Goal: Task Accomplishment & Management: Manage account settings

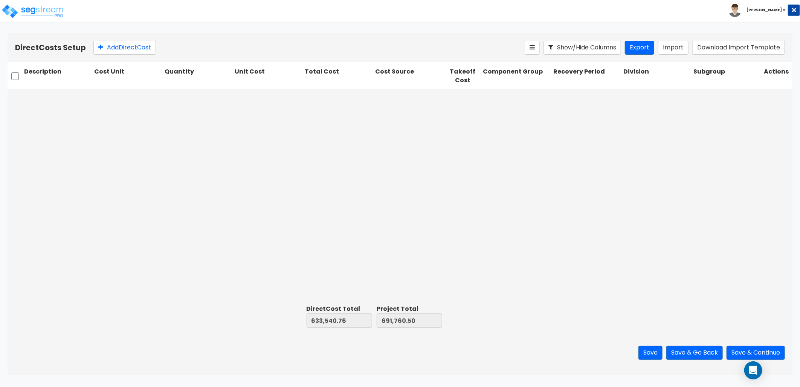
scroll to position [293, 0]
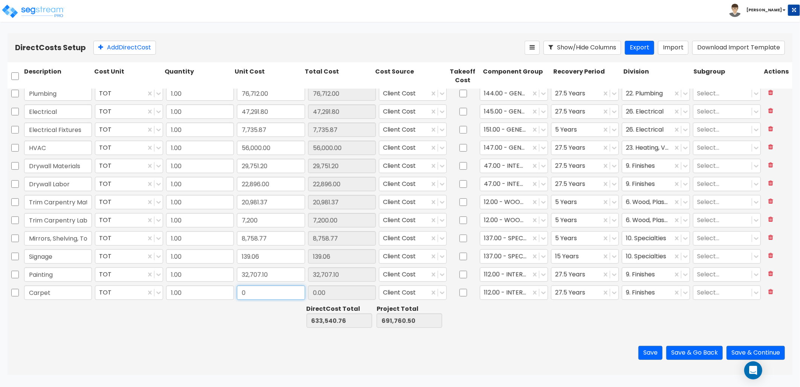
click at [262, 295] on input "0" at bounding box center [271, 292] width 68 height 14
drag, startPoint x: 268, startPoint y: 292, endPoint x: 238, endPoint y: 296, distance: 30.0
click at [238, 296] on input "0" at bounding box center [271, 292] width 68 height 14
type input "10,998.46"
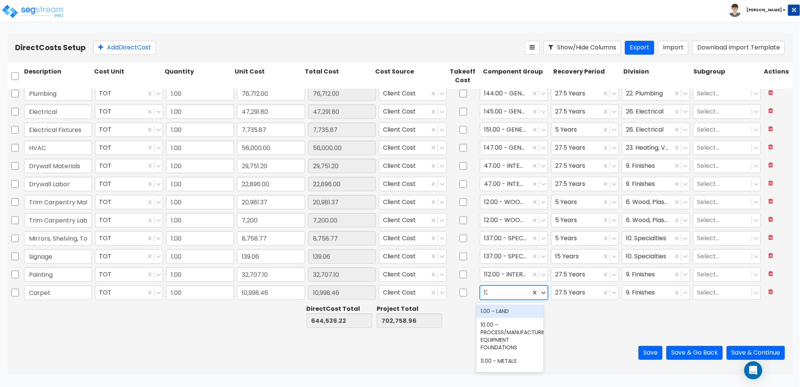
type input "129"
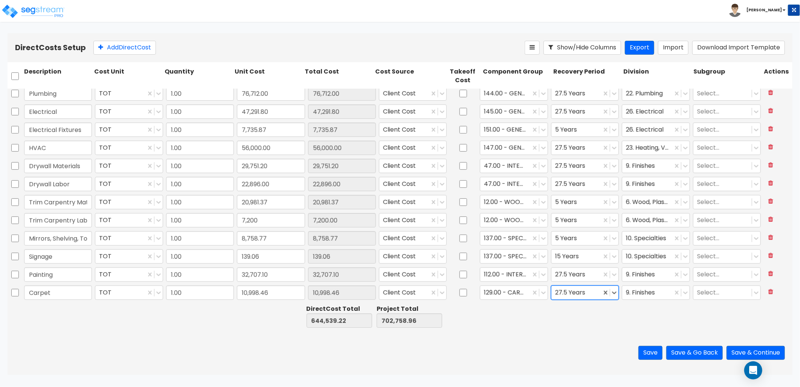
type input "5"
click at [150, 45] on button "Add Direct Cost" at bounding box center [124, 48] width 63 height 14
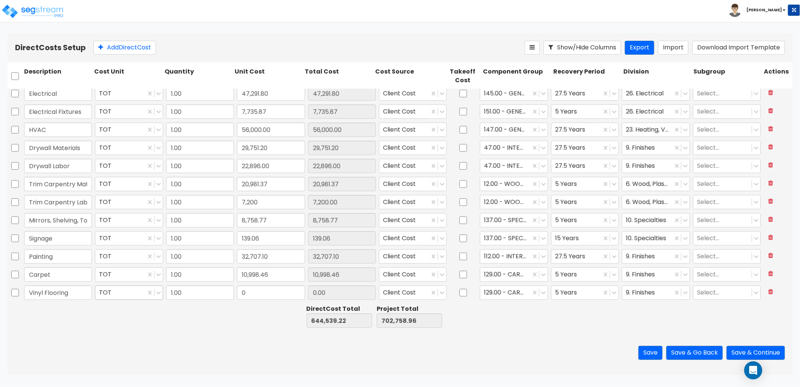
type input "Vinyl Flooring"
type input "14,873.59"
click at [499, 296] on div at bounding box center [505, 293] width 43 height 10
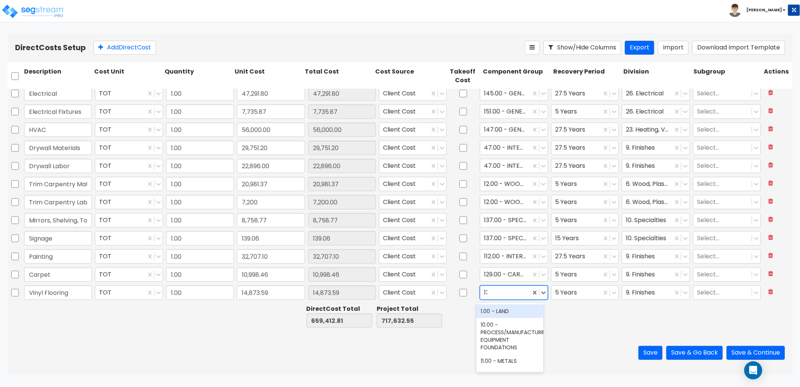
type input "130"
click at [515, 321] on div "130.00 - VINYL FLOORING" at bounding box center [510, 314] width 67 height 21
click at [126, 46] on button "Add Direct Cost" at bounding box center [124, 48] width 63 height 14
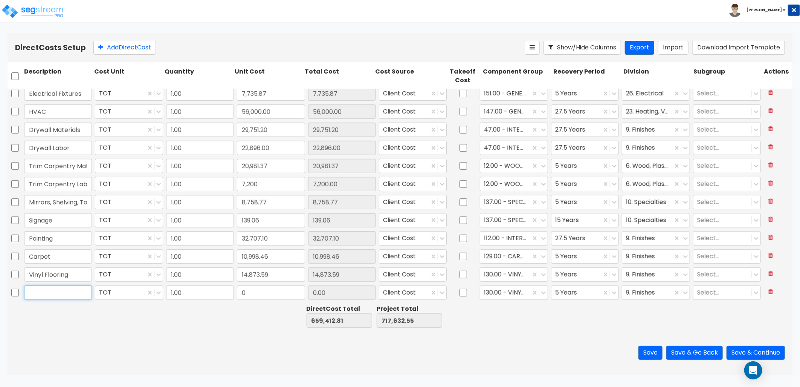
click at [53, 291] on input "text" at bounding box center [58, 292] width 68 height 14
type input "Kitchen Backsplash"
type input "2,322.19"
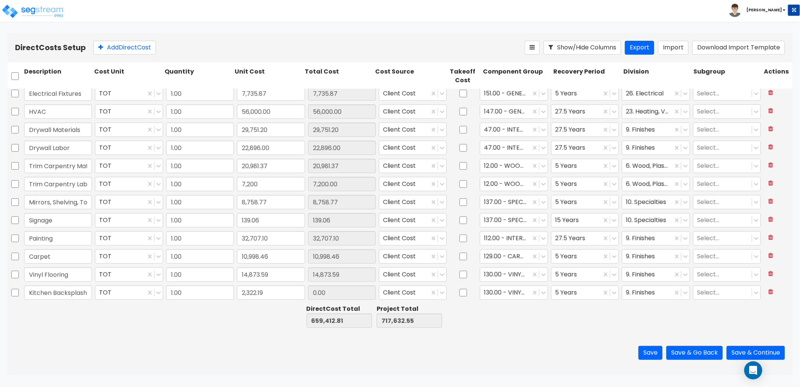
type input "2,322.19"
type input "123"
type input "27"
click at [112, 47] on button "Add Direct Cost" at bounding box center [124, 48] width 63 height 14
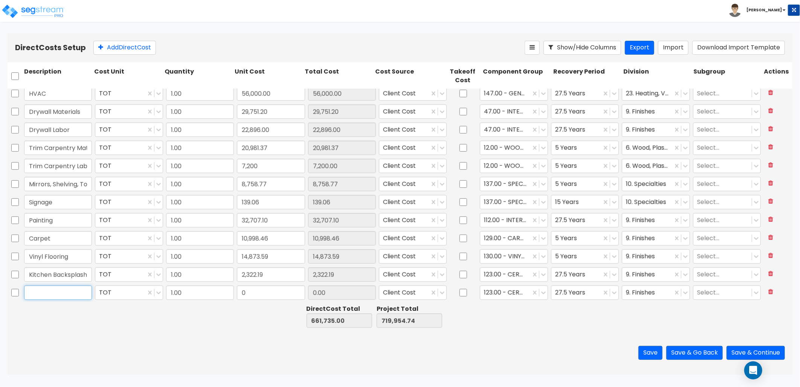
click at [58, 295] on input "text" at bounding box center [58, 292] width 68 height 14
type input "Cabinets & Laminate Tops"
click at [251, 294] on input "0" at bounding box center [271, 292] width 68 height 14
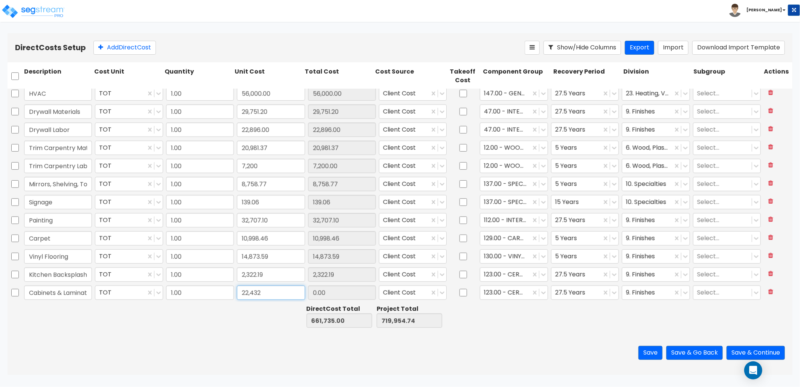
type input "22,432"
type input "22,432.00"
type input "12"
drag, startPoint x: 119, startPoint y: 50, endPoint x: 117, endPoint y: 68, distance: 17.8
click at [119, 51] on button "Add Direct Cost" at bounding box center [124, 48] width 63 height 14
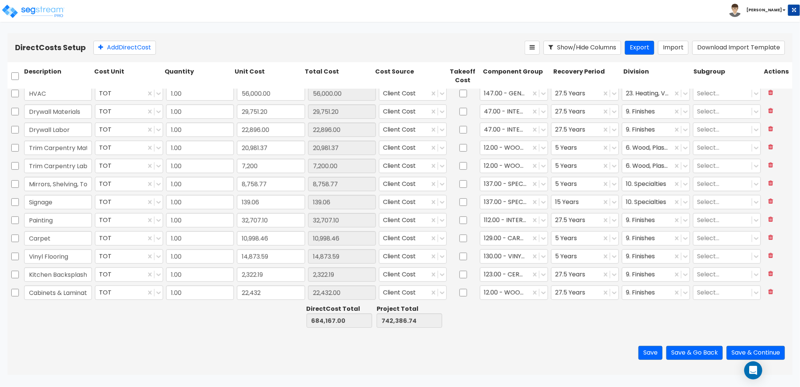
scroll to position [366, 0]
type input "Granite"
type input "38,686"
type input "38,686.00"
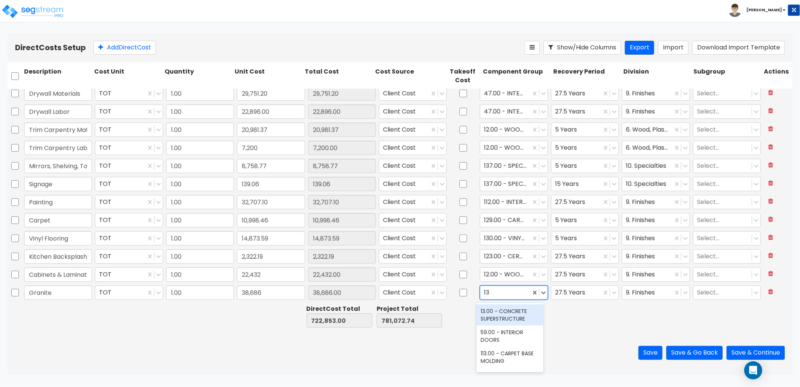
type input "137"
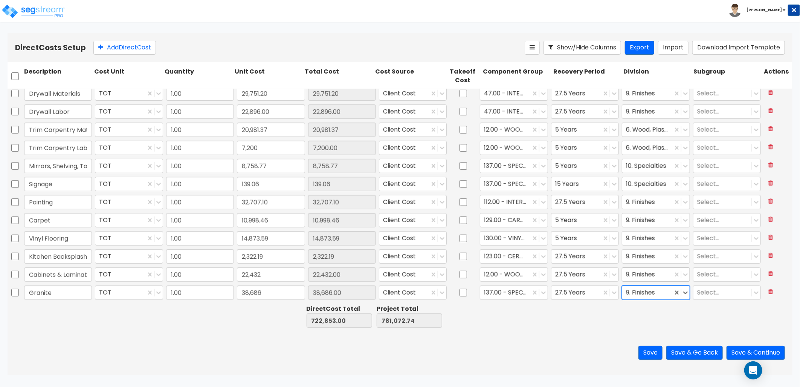
click at [636, 275] on div at bounding box center [647, 274] width 43 height 10
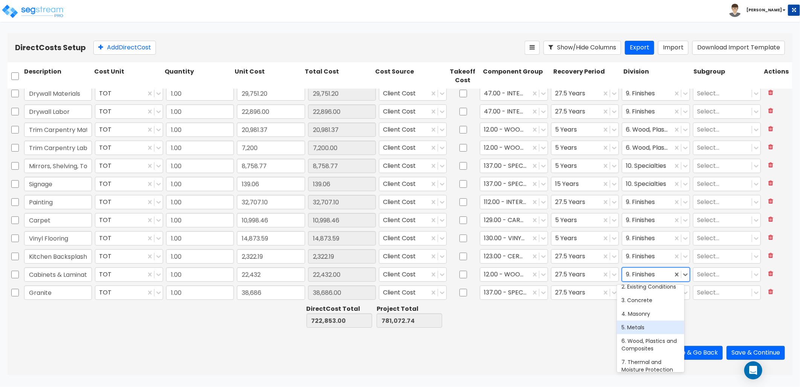
scroll to position [42, 0]
click at [649, 337] on div "6. Wood, Plastics and Composites" at bounding box center [650, 330] width 67 height 21
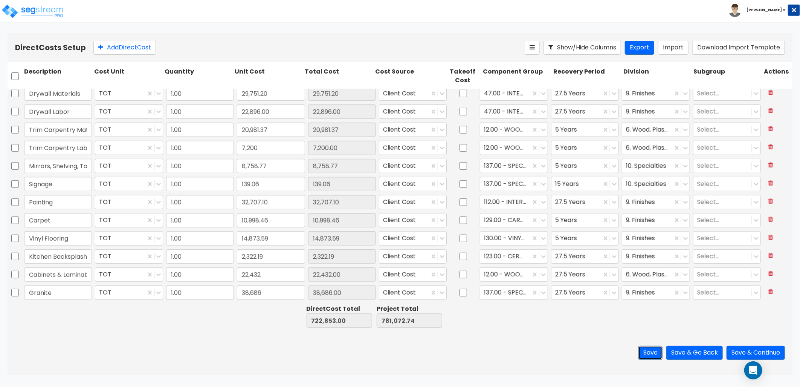
click at [647, 352] on button "Save" at bounding box center [651, 353] width 24 height 14
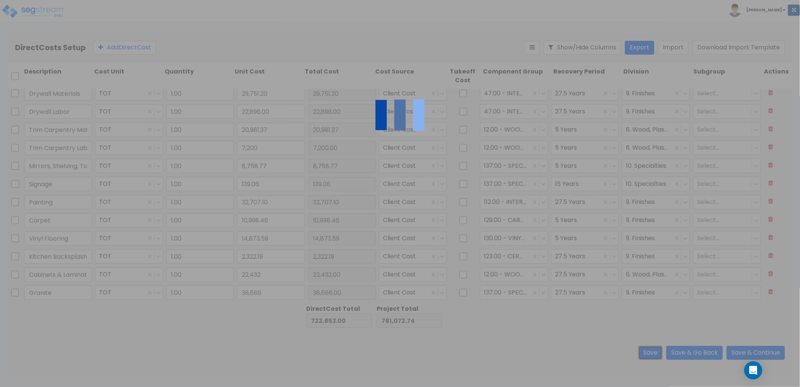
type input "Granite"
type input "22,432.00"
type input "38,686.00"
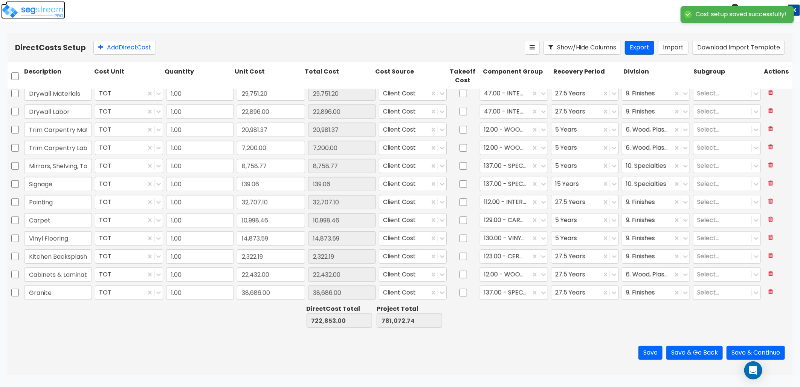
drag, startPoint x: 40, startPoint y: 14, endPoint x: 67, endPoint y: 18, distance: 27.9
click at [40, 14] on img at bounding box center [33, 11] width 64 height 15
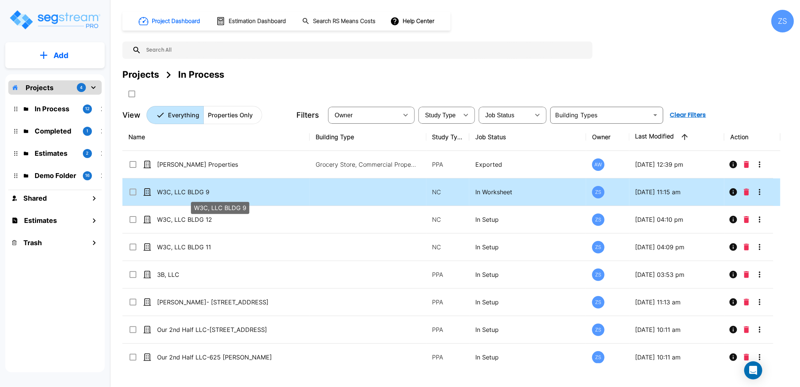
click at [254, 196] on p "W3C, LLC BLDG 9" at bounding box center [219, 191] width 125 height 9
checkbox input "true"
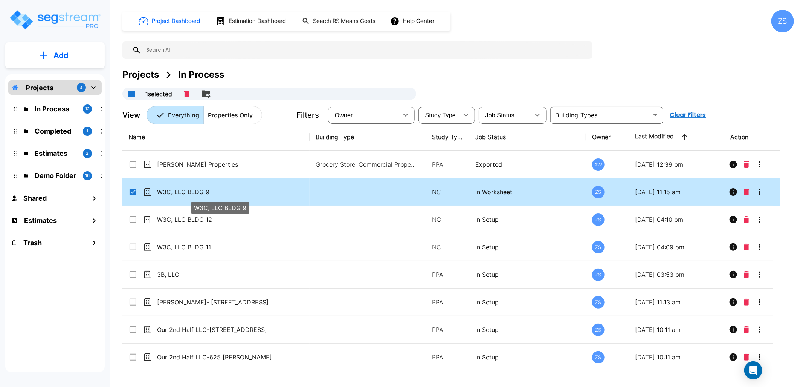
click at [254, 196] on p "W3C, LLC BLDG 9" at bounding box center [219, 191] width 125 height 9
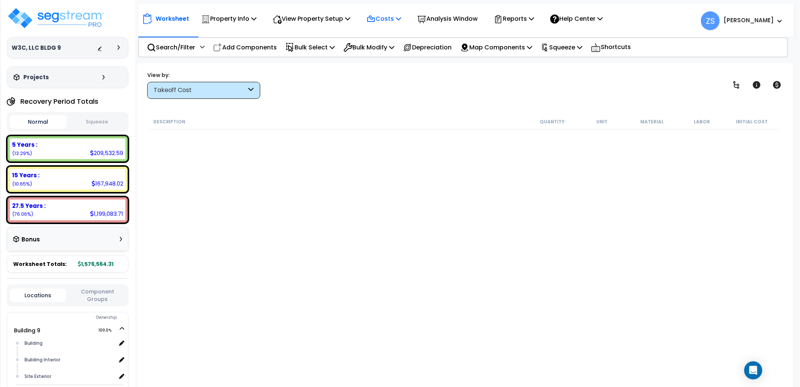
click at [401, 20] on icon at bounding box center [398, 18] width 5 height 6
click at [397, 55] on link "Direct Costs" at bounding box center [400, 51] width 75 height 15
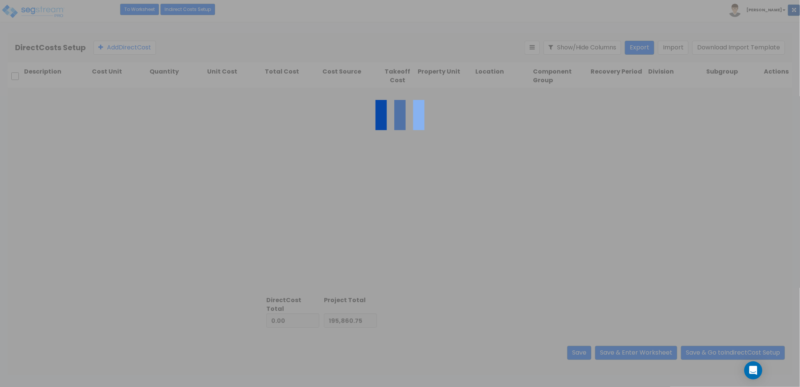
type input "1,380,703.56"
type input "1,576,564.31"
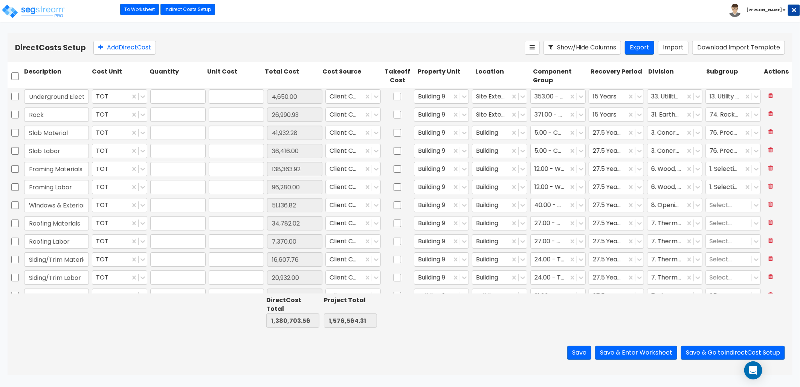
type input "1.00"
type input "4,650.00"
type input "1.00"
type input "26,990.93"
type input "1.00"
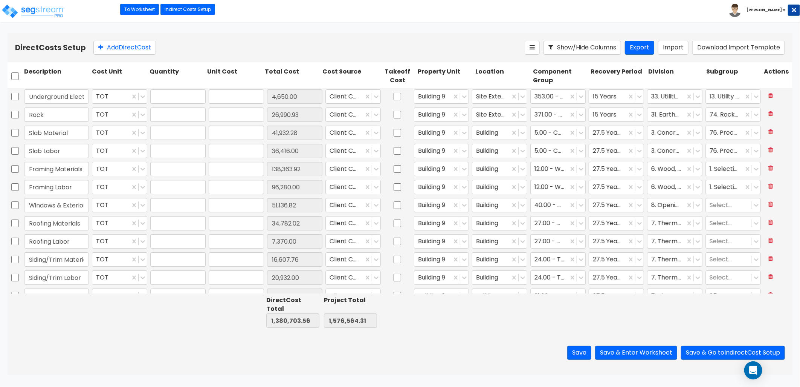
type input "41,932.28"
type input "1.00"
type input "36,416.00"
type input "1.00"
type input "138,363.92"
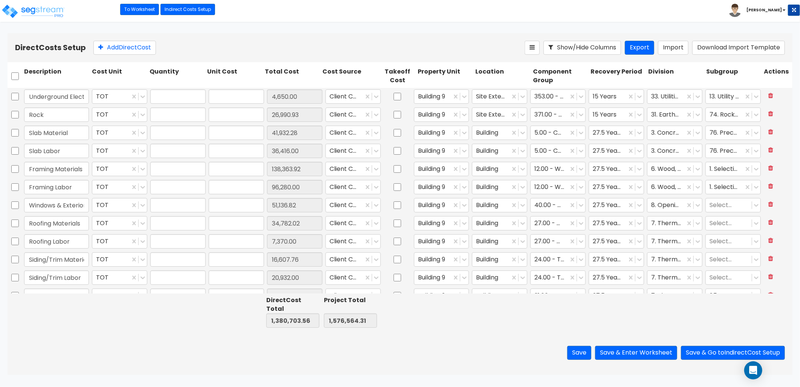
type input "1.00"
type input "96,280.00"
type input "1.00"
type input "51,136.82"
type input "1.00"
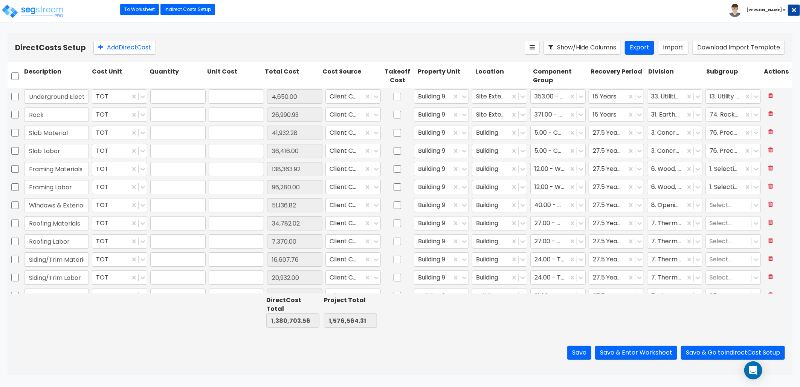
type input "34,782.02"
type input "1.00"
type input "7,370.00"
type input "1.00"
type input "16,607.76"
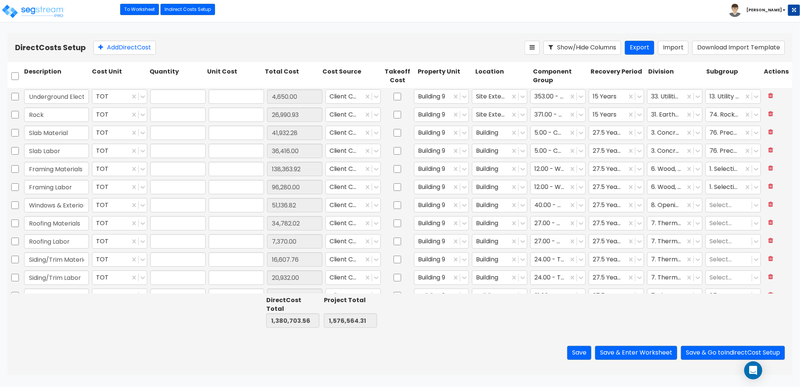
type input "1.00"
type input "20,932.00"
type input "1.00"
type input "6,709.75"
type input "1.00"
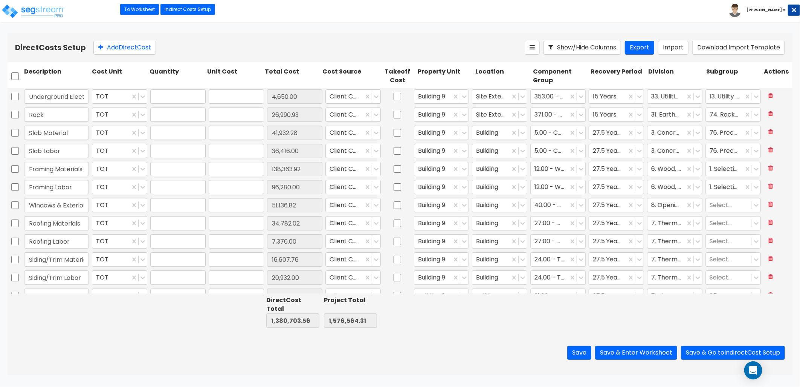
type input "18,572.48"
type input "1.00"
type input "15,674.27"
type input "1.00"
type input "19,141.00"
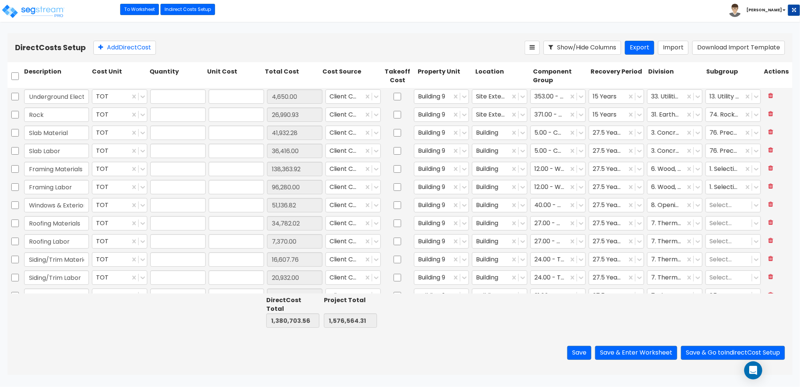
type input "1.00"
type input "120,794.00"
type input "1.00"
type input "90,210.00"
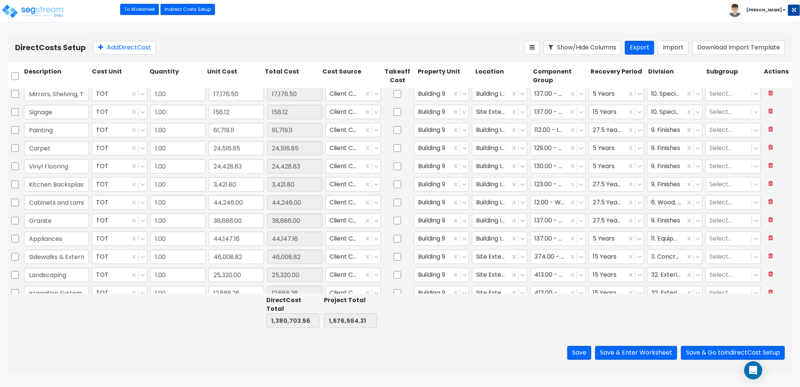
type input "1.00"
type input "37,240.06"
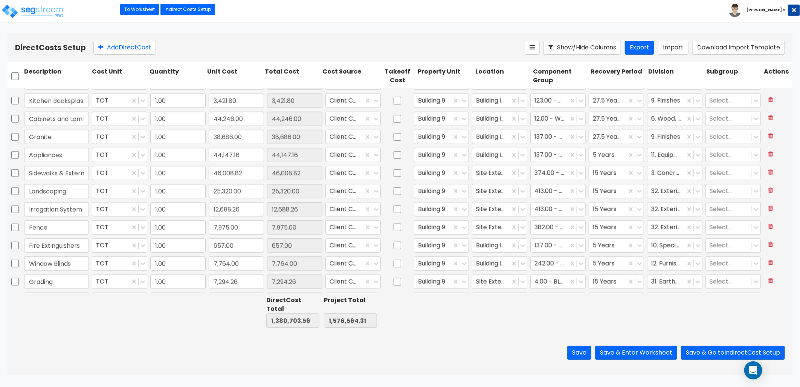
scroll to position [510, 0]
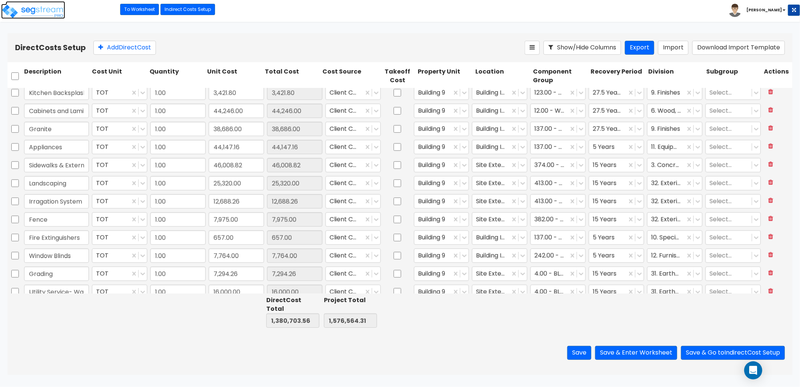
click at [46, 6] on img at bounding box center [33, 11] width 64 height 15
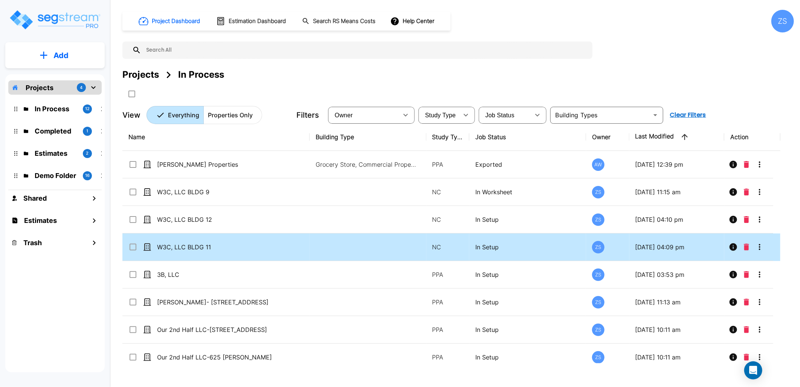
click at [259, 240] on td "W3C, LLC BLDG 11" at bounding box center [215, 247] width 187 height 28
checkbox input "true"
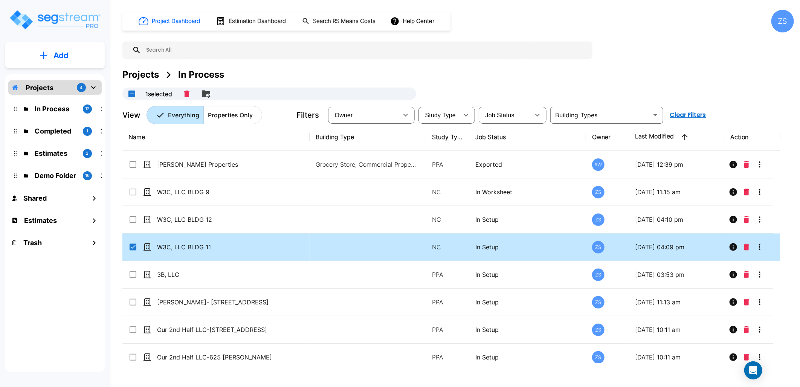
click at [259, 240] on td "W3C, LLC BLDG 11" at bounding box center [215, 247] width 187 height 28
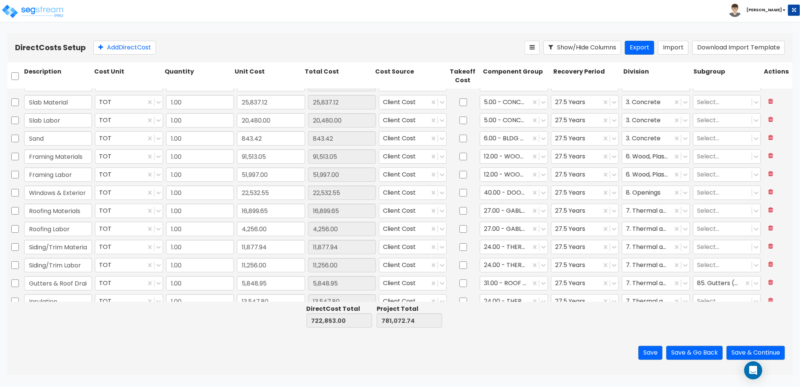
type input "1.00"
type input "56,000.00"
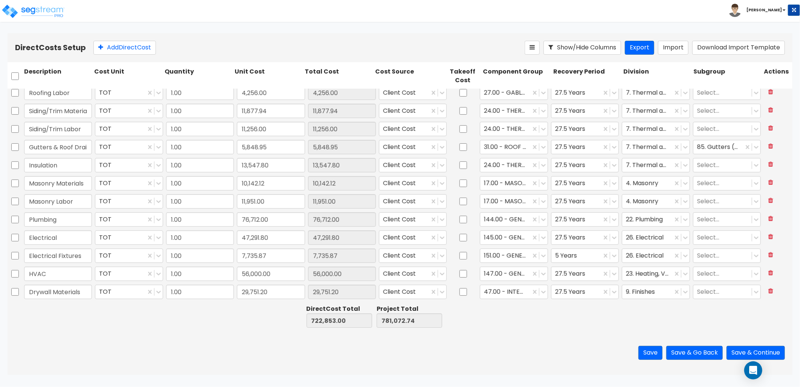
type input "1.00"
type input "10,998.46"
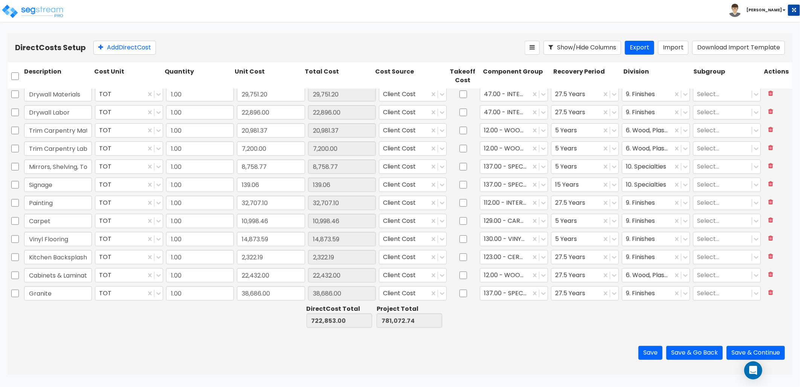
scroll to position [366, 0]
click at [118, 44] on button "Add Direct Cost" at bounding box center [124, 48] width 63 height 14
type input "Appliances"
click at [289, 275] on input "38,686.00" at bounding box center [271, 274] width 68 height 14
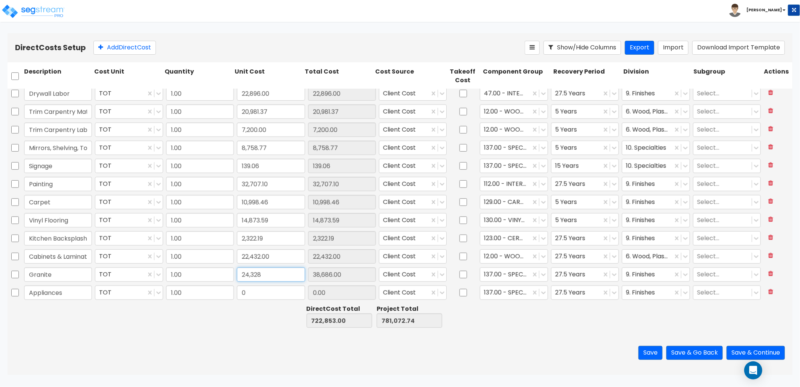
type input "24,328"
type input "24,328.00"
click at [271, 297] on input "0" at bounding box center [271, 292] width 68 height 14
type input "34,484.26"
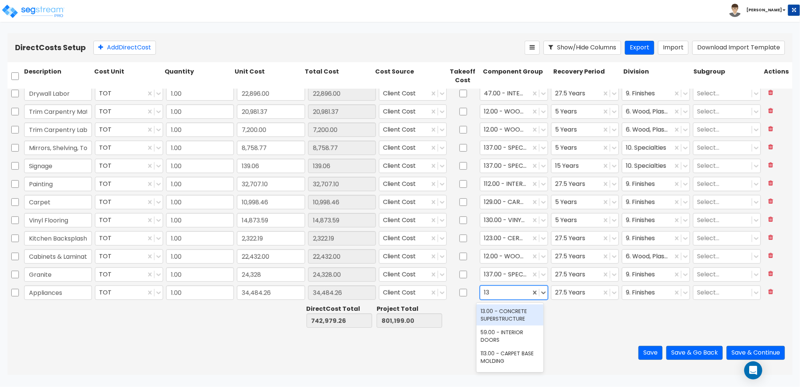
type input "137"
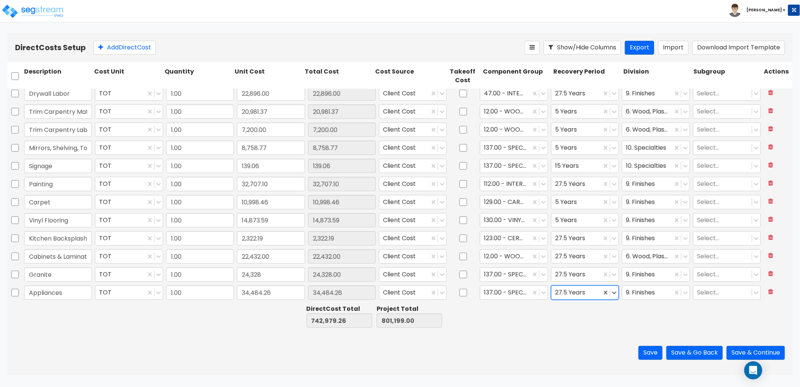
type input "5"
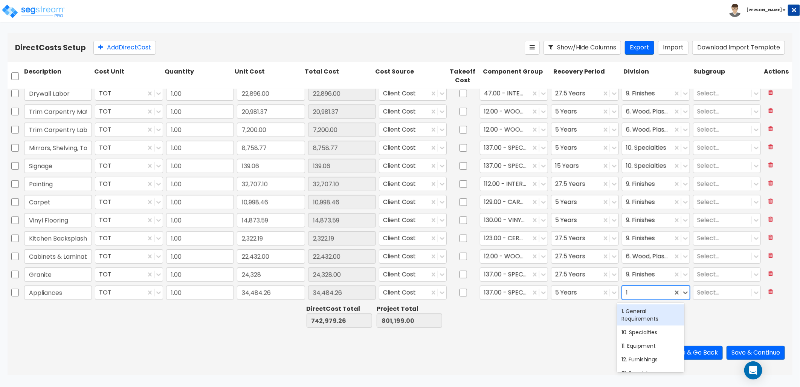
type input "11"
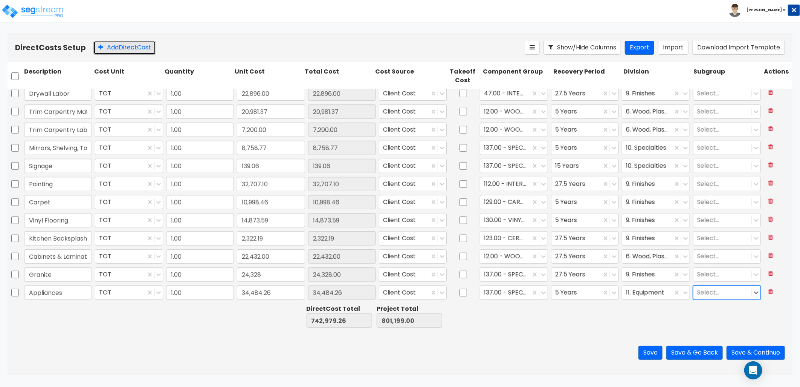
click at [129, 51] on button "Add Direct Cost" at bounding box center [124, 48] width 63 height 14
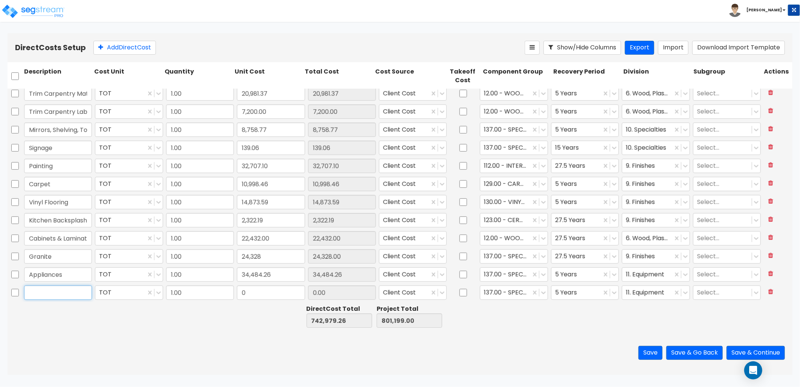
click at [63, 294] on input "text" at bounding box center [58, 292] width 68 height 14
type input "Sidewalks"
click at [256, 294] on input "0" at bounding box center [271, 292] width 68 height 14
drag, startPoint x: 244, startPoint y: 294, endPoint x: 237, endPoint y: 295, distance: 6.5
click at [237, 295] on input "0" at bounding box center [271, 292] width 68 height 14
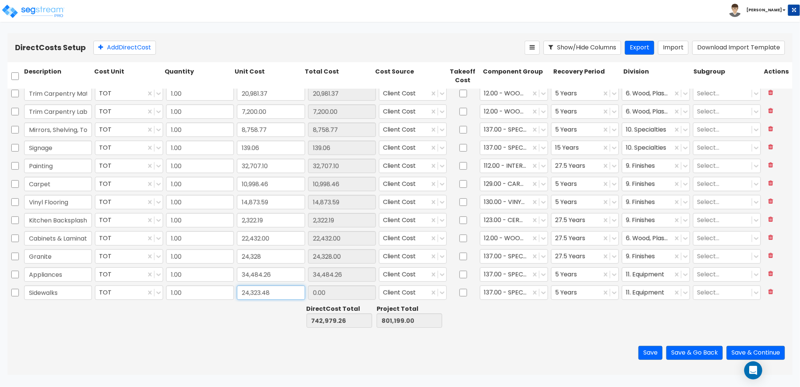
type input "24,323.48"
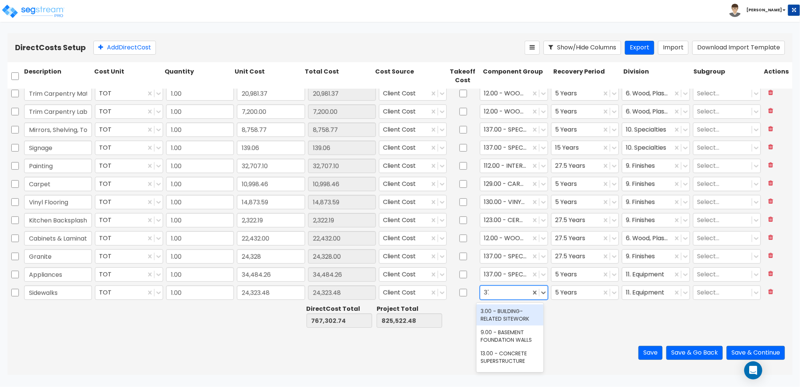
type input "374"
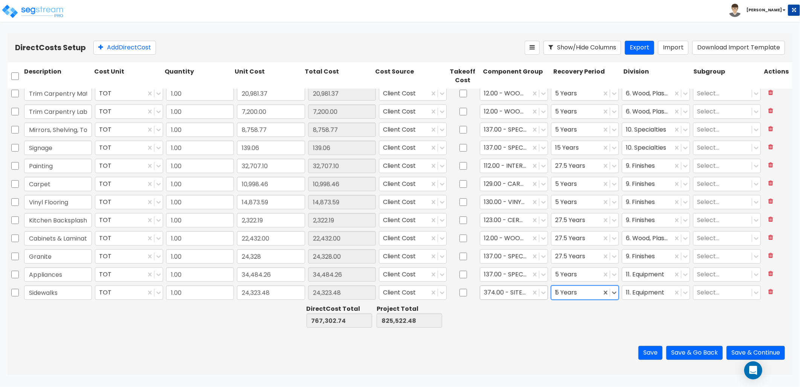
type input "15"
type input "3"
click at [142, 51] on button "Add Direct Cost" at bounding box center [124, 48] width 63 height 14
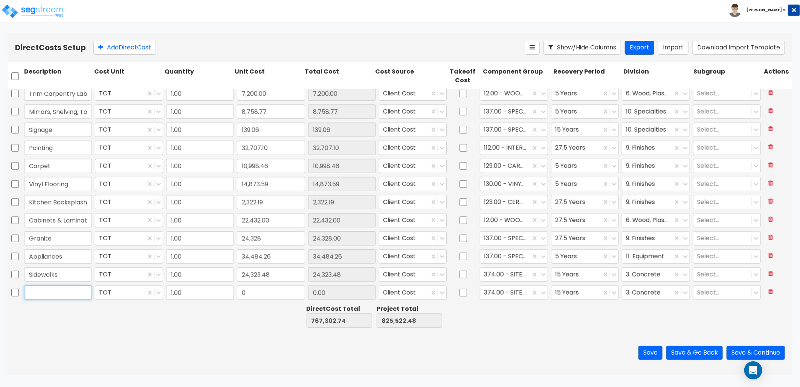
click at [32, 289] on input "text" at bounding box center [58, 292] width 68 height 14
type input "Landscaping"
type input "22,364.33"
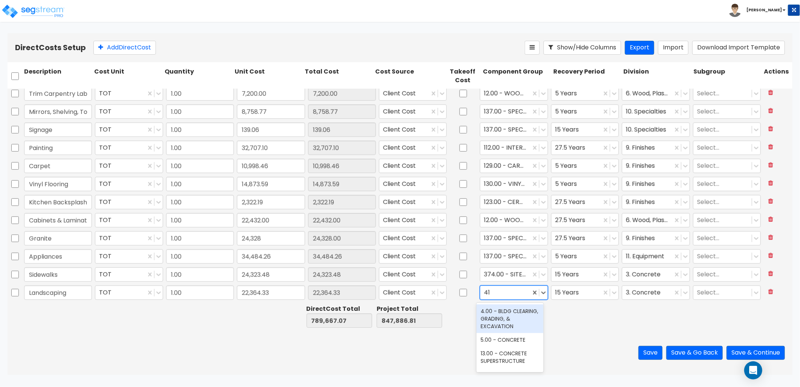
type input "413"
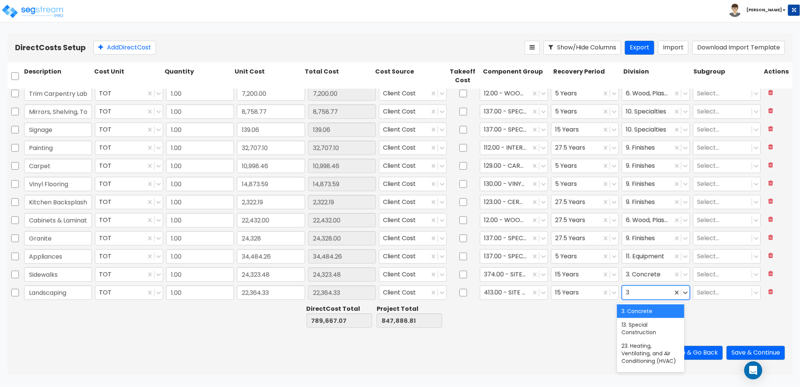
type input "32"
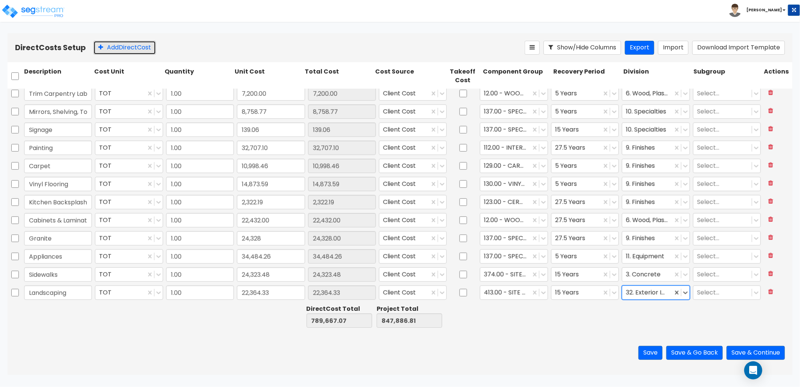
click at [146, 46] on button "Add Direct Cost" at bounding box center [124, 48] width 63 height 14
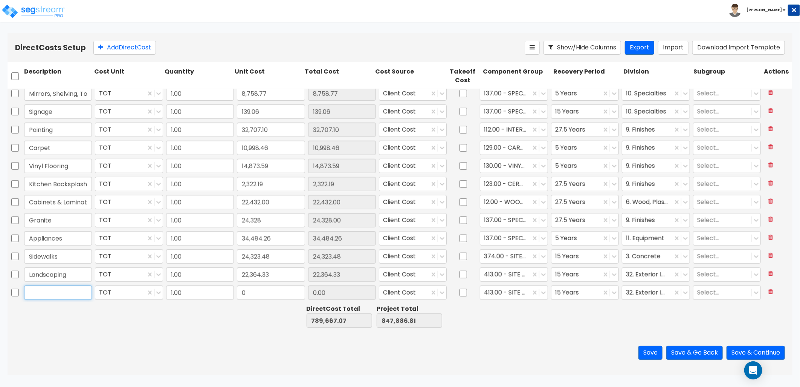
click at [64, 288] on input "text" at bounding box center [58, 292] width 68 height 14
type input "Irrigation Systems"
click at [262, 292] on input "0" at bounding box center [271, 292] width 68 height 14
type input "5,086.93"
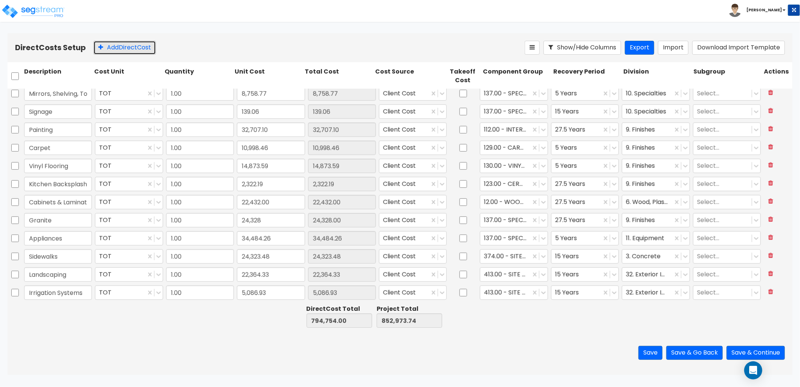
click at [115, 51] on button "Add Direct Cost" at bounding box center [124, 48] width 63 height 14
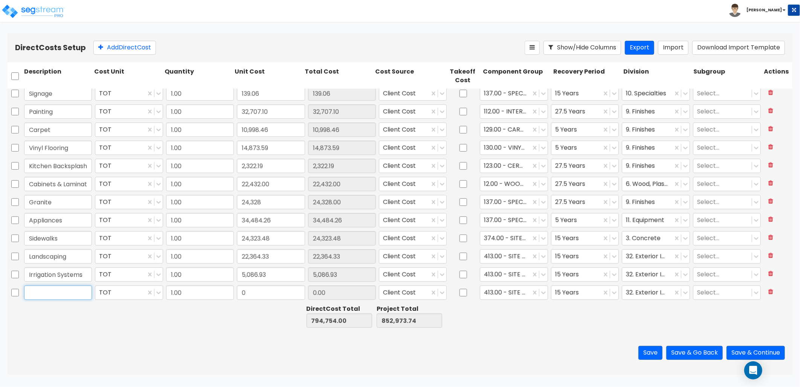
click at [59, 297] on input "text" at bounding box center [58, 292] width 68 height 14
type input "Fence"
type input "4,500"
type input "4,500.00"
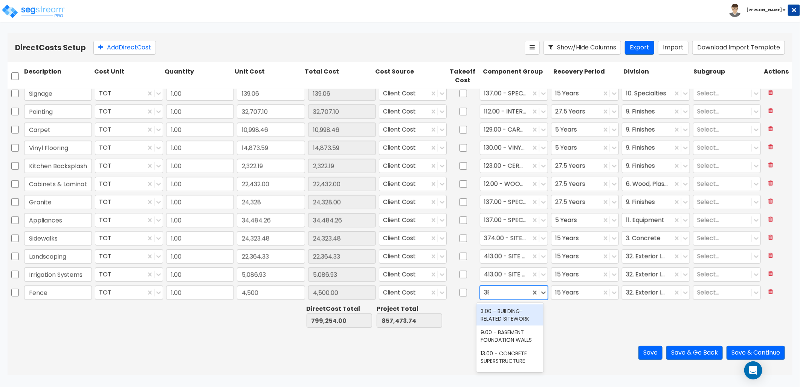
type input "382"
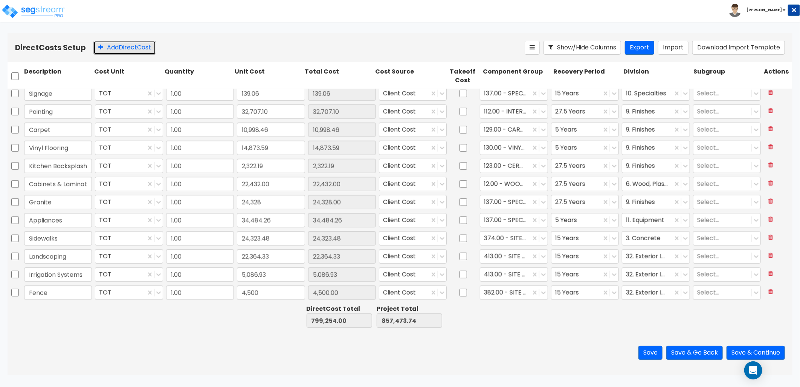
click at [135, 53] on button "Add Direct Cost" at bounding box center [124, 48] width 63 height 14
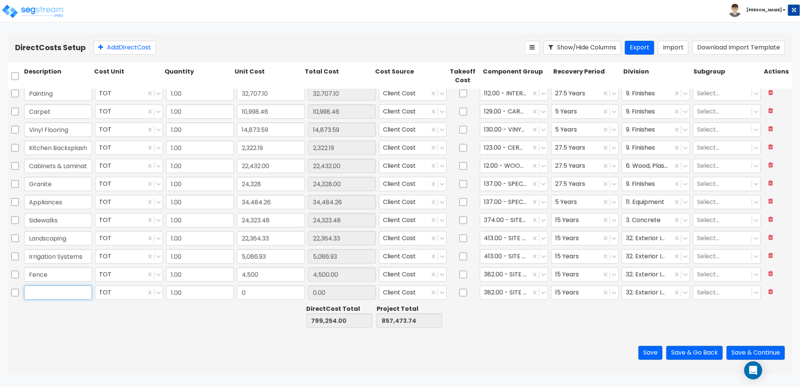
click at [50, 295] on input "text" at bounding box center [58, 292] width 68 height 14
type input "Fire Extinguishers"
type input "569.4"
type input "569.40"
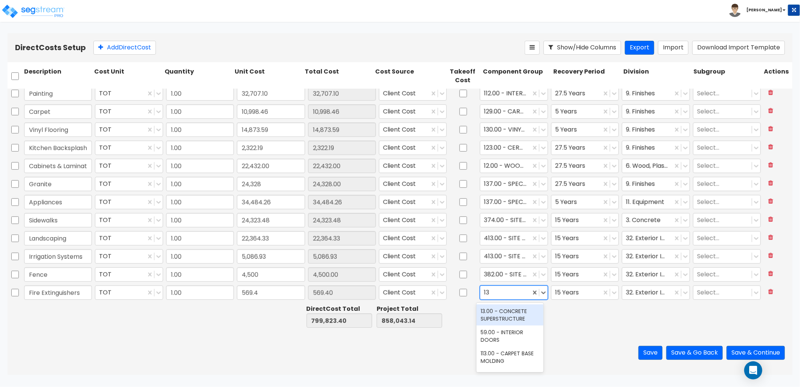
type input "137"
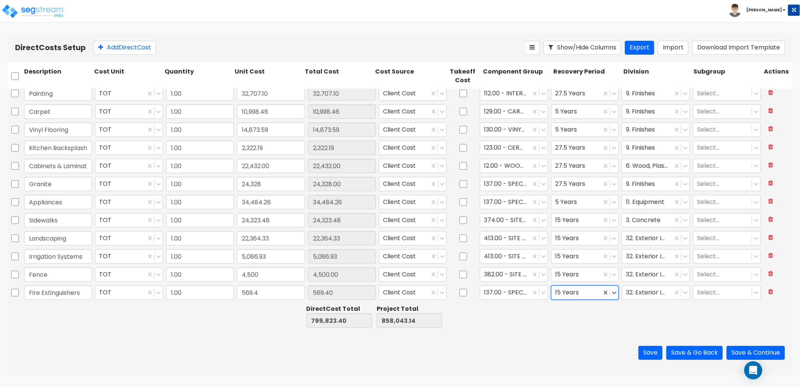
type input "5"
type input "10"
drag, startPoint x: 118, startPoint y: 47, endPoint x: 96, endPoint y: 112, distance: 68.4
click at [118, 50] on button "Add Direct Cost" at bounding box center [124, 48] width 63 height 14
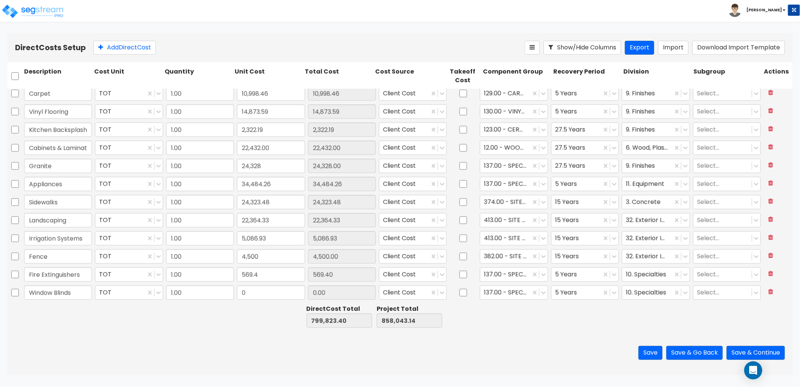
type input "Window Blinds"
type input "3,840"
type input "3,840.00"
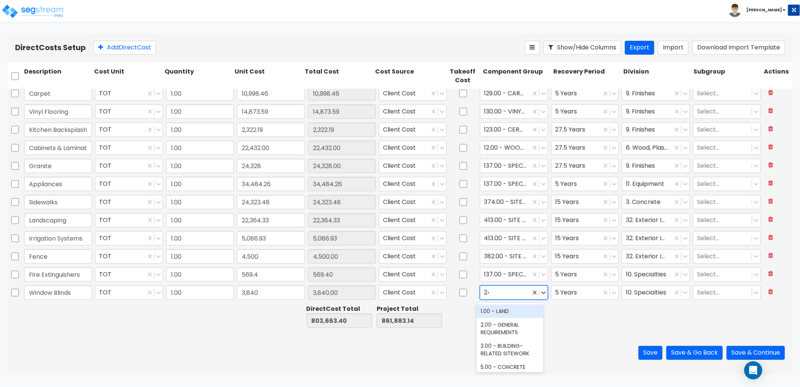
type input "242"
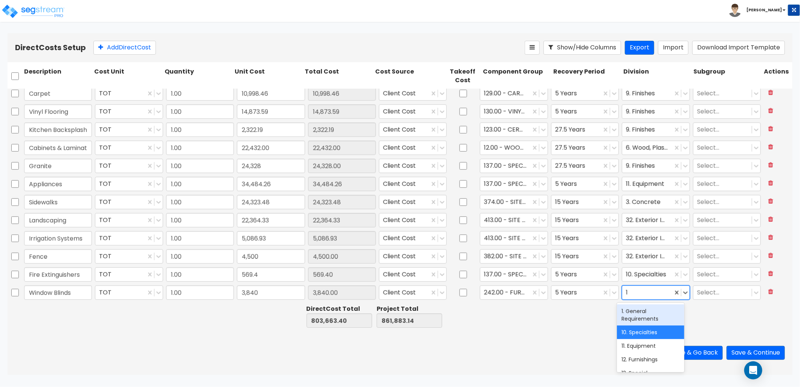
type input "12"
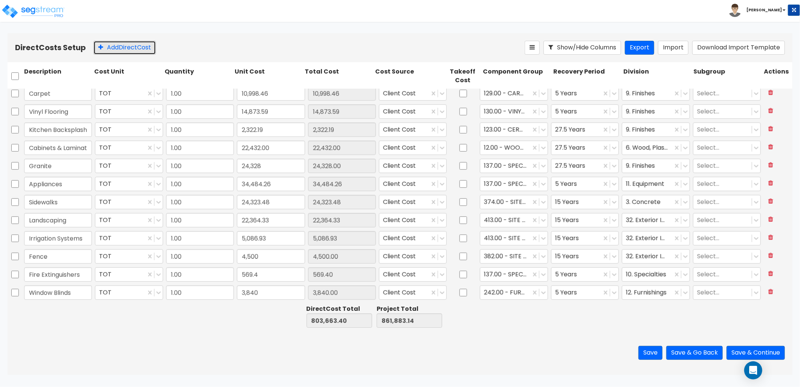
click at [115, 53] on button "Add Direct Cost" at bounding box center [124, 48] width 63 height 14
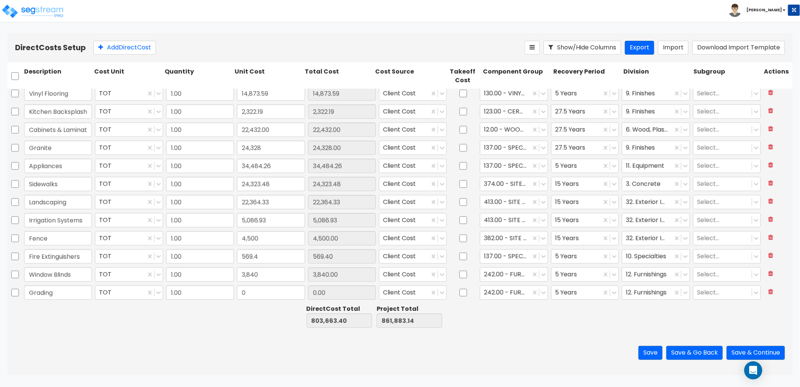
type input "Grading"
type input "2,522.25"
type input "4"
type input "15"
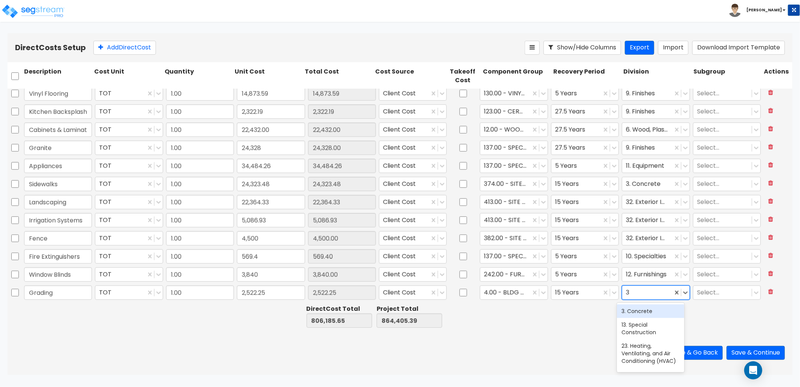
type input "31"
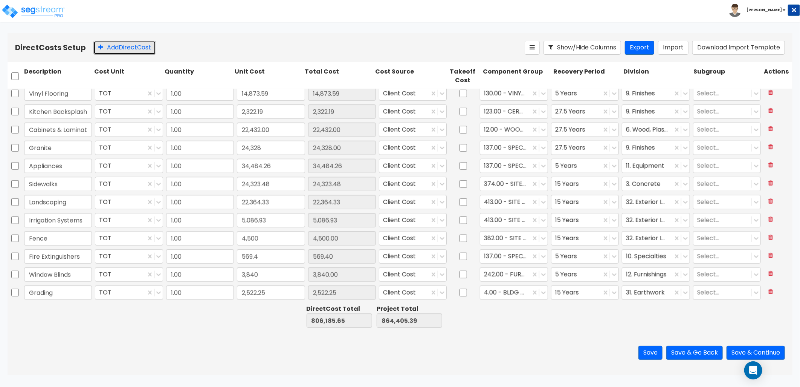
drag, startPoint x: 132, startPoint y: 48, endPoint x: 127, endPoint y: 67, distance: 19.9
click at [132, 49] on button "Add Direct Cost" at bounding box center [124, 48] width 63 height 14
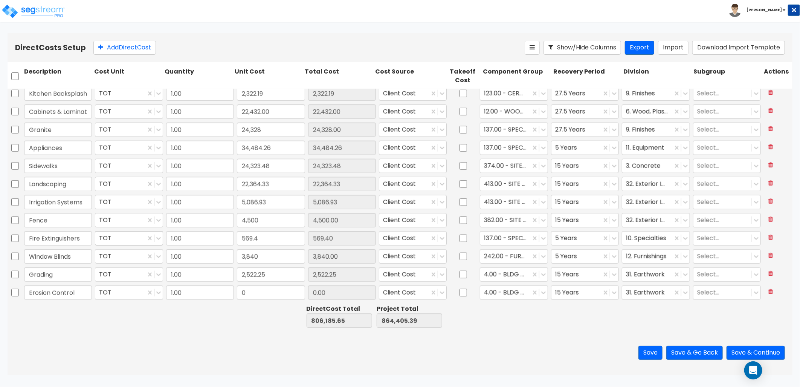
type input "Erosion Control"
click at [764, 293] on button at bounding box center [771, 291] width 14 height 13
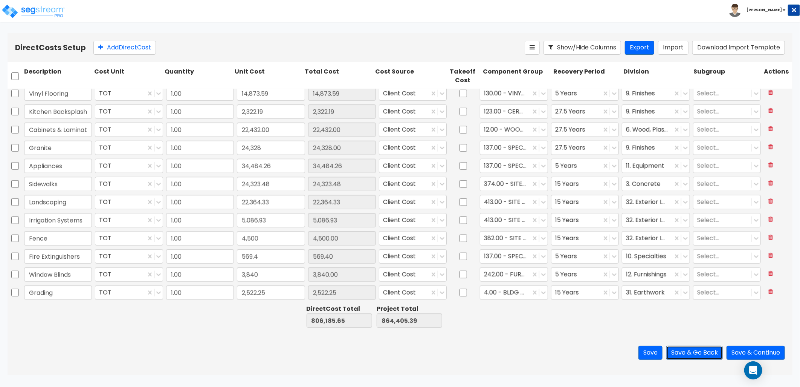
click at [688, 349] on button "Save & Go Back" at bounding box center [695, 353] width 57 height 14
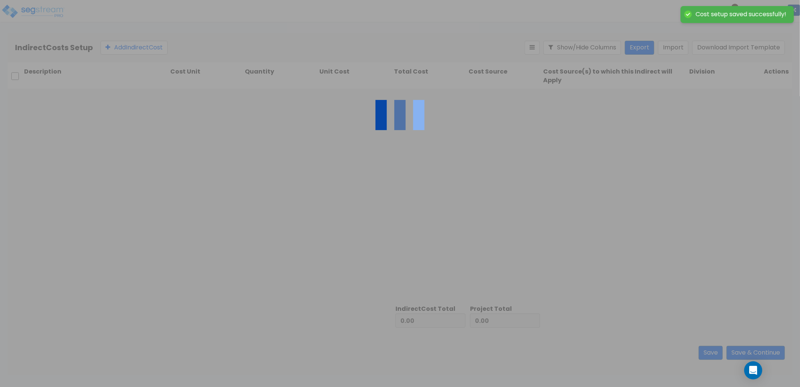
type input "806,185.65"
type input "58,219.74"
type input "864,405.39"
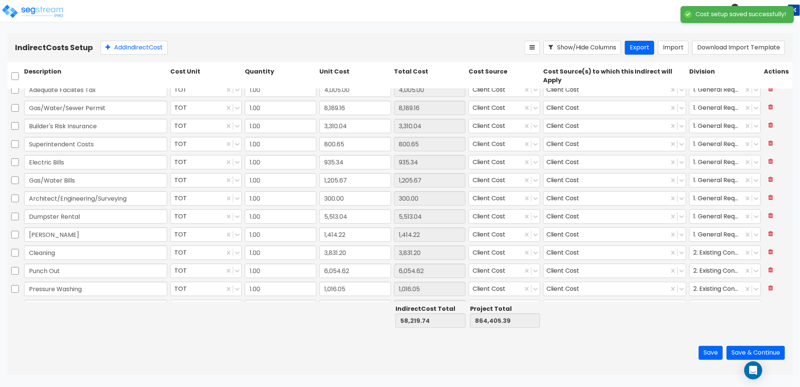
scroll to position [40, 0]
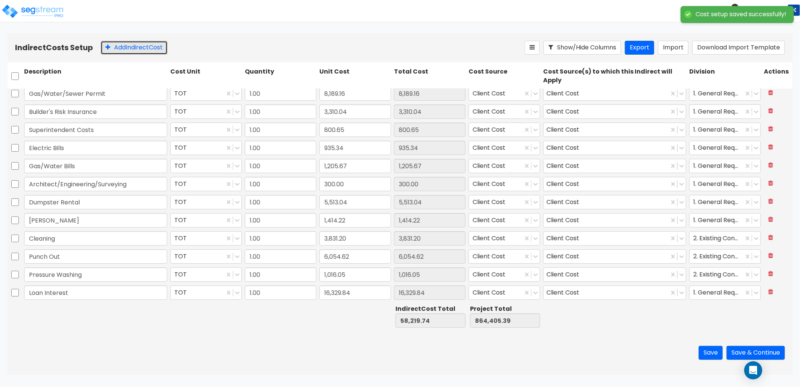
click at [142, 49] on button "Add Indirect Cost" at bounding box center [134, 48] width 67 height 14
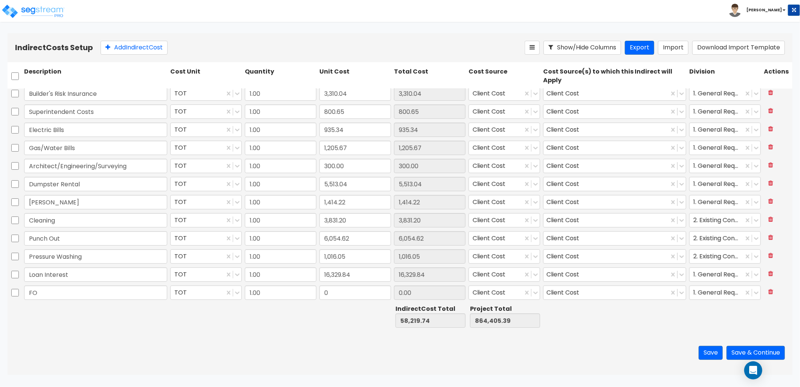
type input "F"
type input "Cleaning"
click at [769, 294] on icon at bounding box center [771, 291] width 5 height 6
click at [750, 350] on button "Save & Continue" at bounding box center [756, 353] width 58 height 14
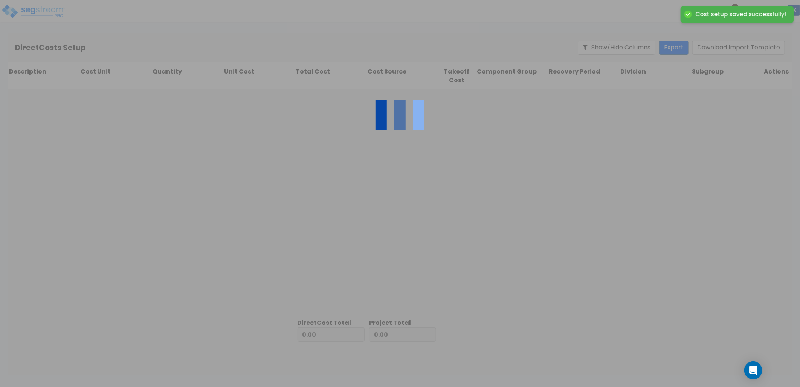
type input "58,219.74"
type input "806,185.65"
type input "864,405.39"
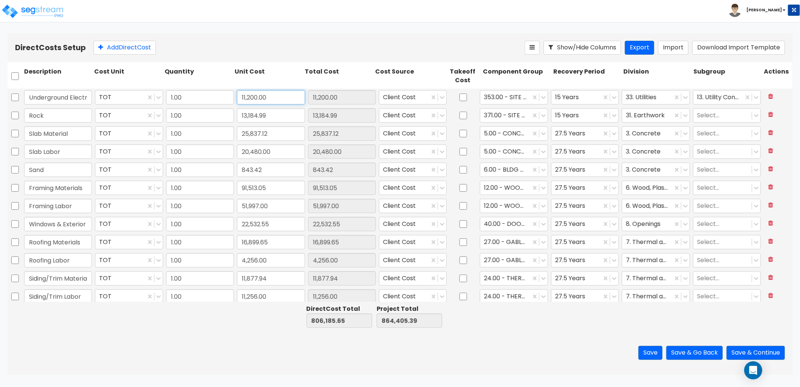
click at [287, 101] on input "11,200.00" at bounding box center [271, 97] width 68 height 14
type input "2,400"
type input "797,385.65"
type input "855,605.39"
type input "2,400.00"
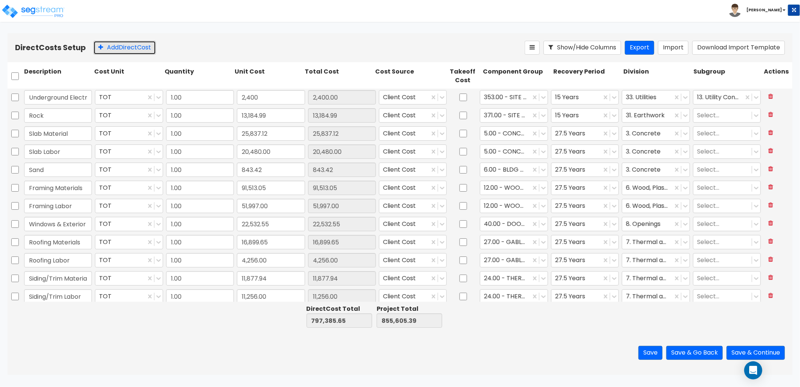
drag, startPoint x: 117, startPoint y: 51, endPoint x: 125, endPoint y: 76, distance: 25.9
click at [118, 51] on button "Add Direct Cost" at bounding box center [124, 48] width 63 height 14
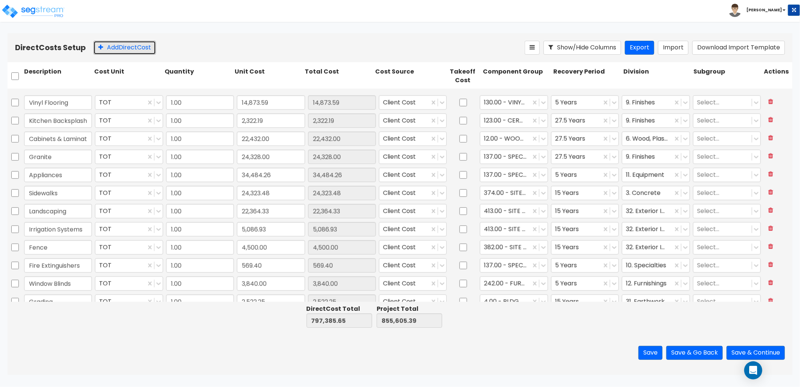
scroll to position [528, 0]
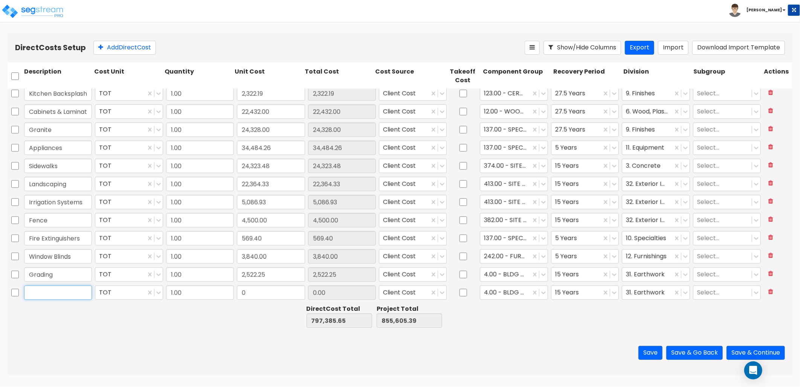
click at [63, 287] on input "text" at bounding box center [58, 292] width 68 height 14
type input "Utility Service-Water, Sewer, & Gas"
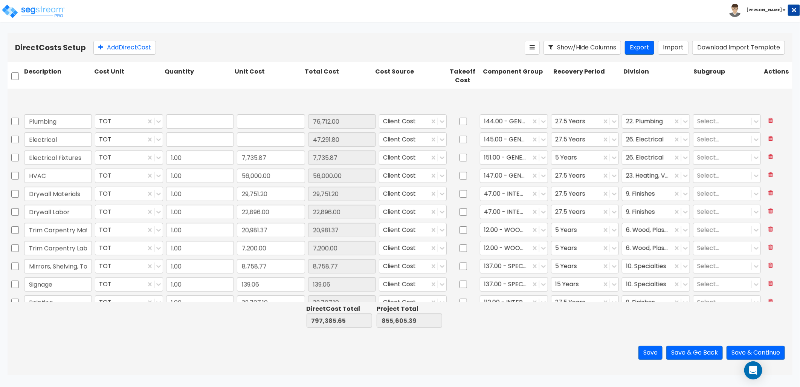
type input "1.00"
type input "76,712.00"
type input "1.00"
type input "47,291.80"
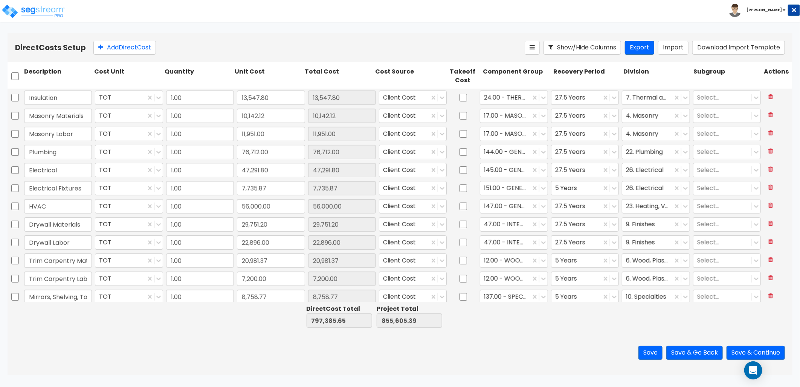
type input "1.00"
type input "22,532.55"
type input "1.00"
type input "16,899.65"
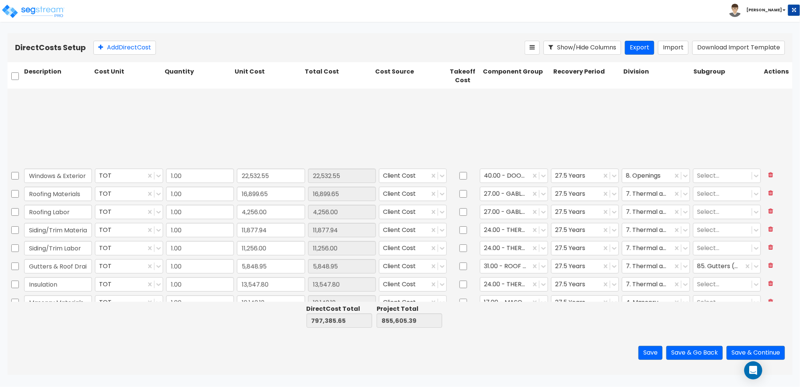
type input "1.00"
type input "7,200.00"
type input "1.00"
type input "8,758.77"
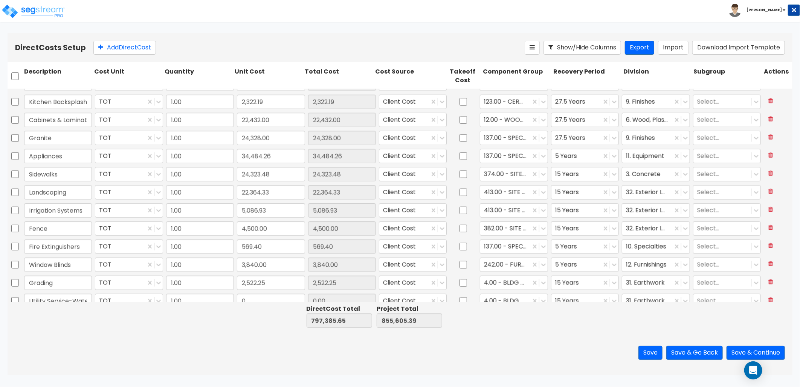
scroll to position [528, 0]
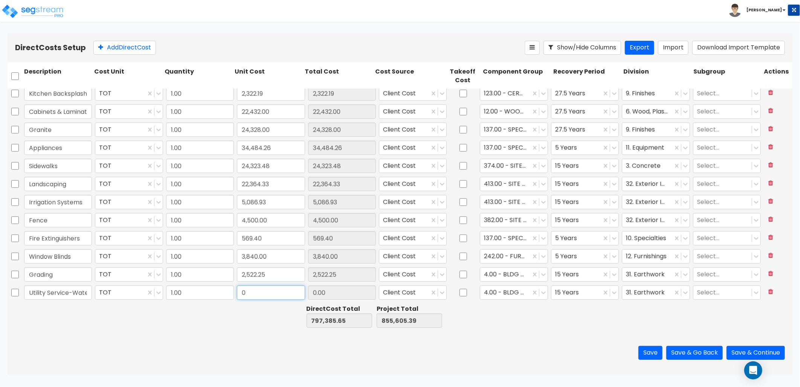
click at [253, 293] on input "0" at bounding box center [271, 292] width 68 height 14
type input "11,200"
type input "808,585.65"
type input "866,805.39"
type input "11,200.00"
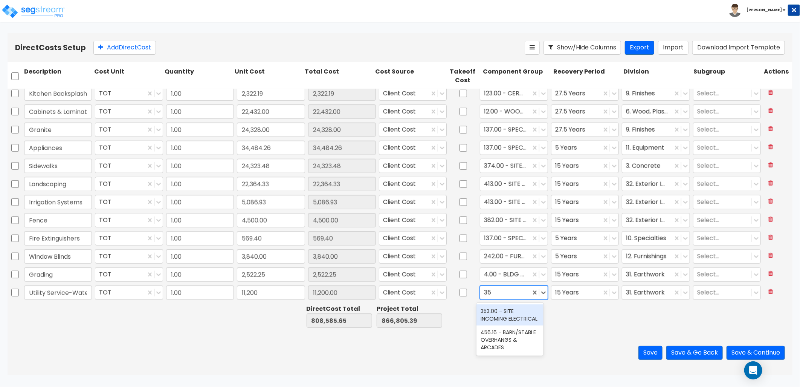
type input "3"
type input "uti"
drag, startPoint x: 496, startPoint y: 292, endPoint x: 485, endPoint y: 292, distance: 11.3
click at [485, 292] on div at bounding box center [509, 293] width 51 height 10
type input "4"
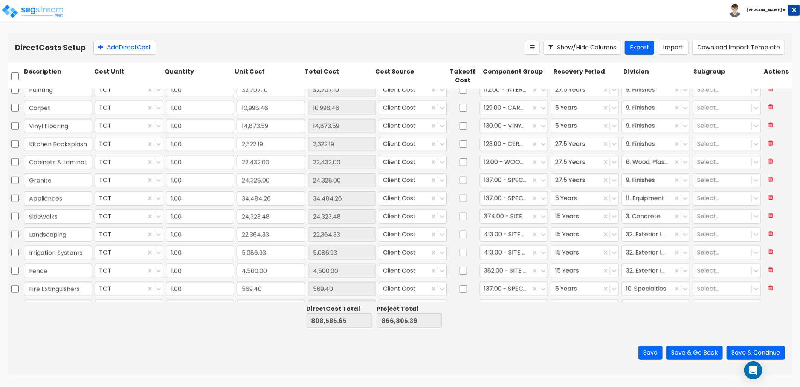
scroll to position [445, 0]
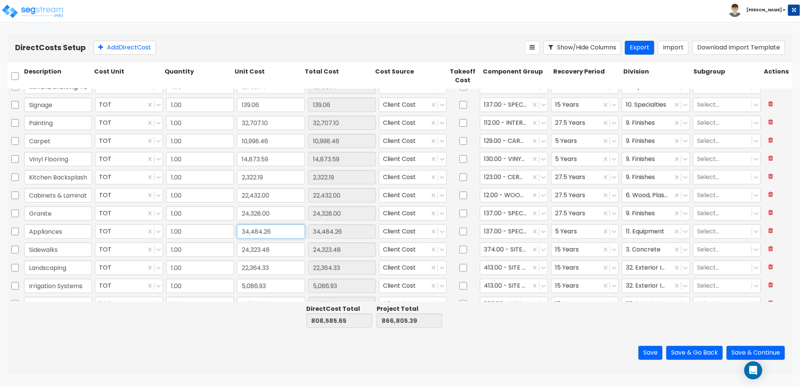
click at [276, 232] on input "34,484.26" at bounding box center [271, 231] width 68 height 14
type input "34,484.88"
type input "808,586.27"
type input "866,806.01"
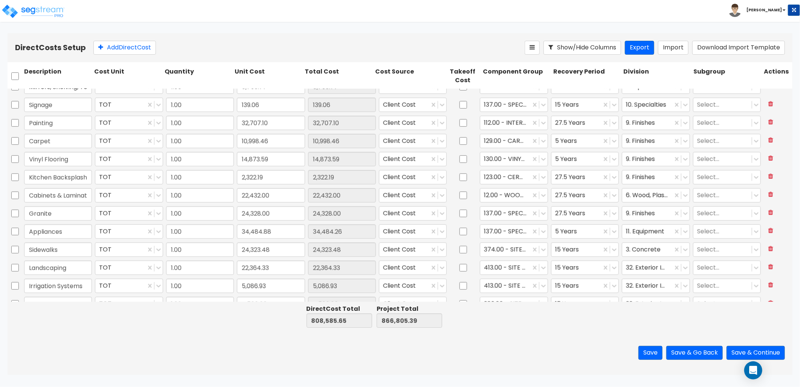
type input "34,484.88"
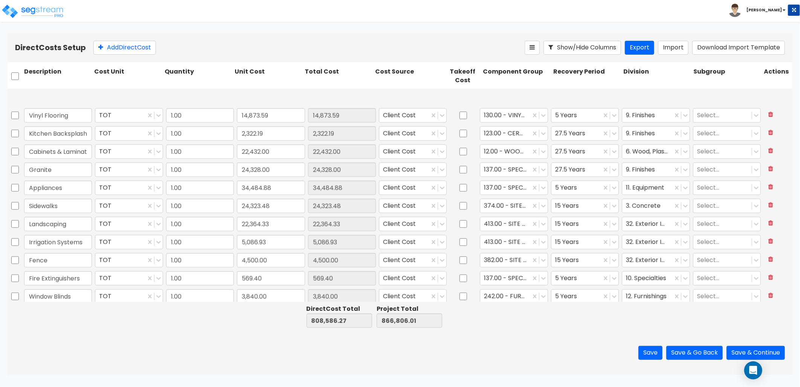
scroll to position [528, 0]
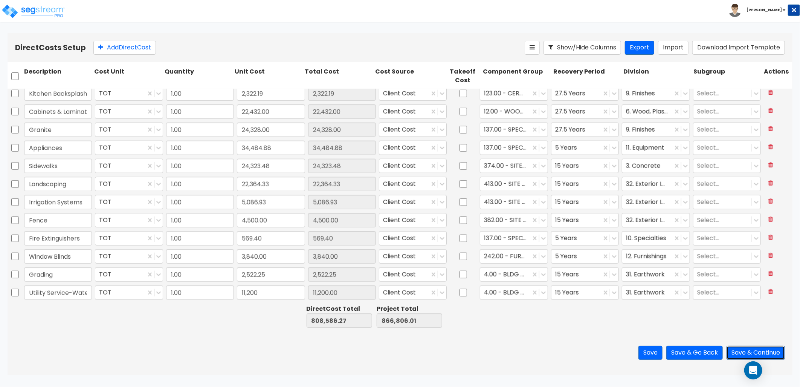
click at [750, 351] on button "Save & Continue" at bounding box center [756, 353] width 58 height 14
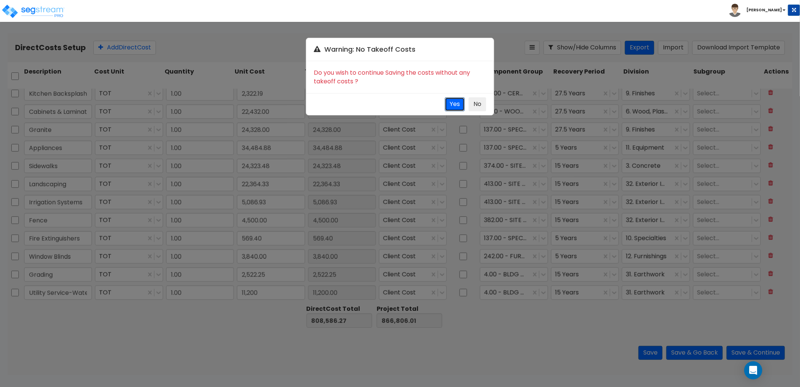
click at [453, 110] on button "Yes" at bounding box center [455, 104] width 20 height 14
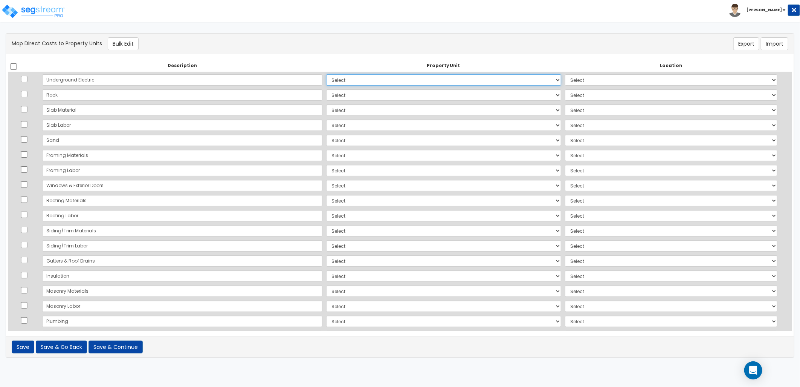
click at [326, 79] on select "Select Add Additional Property Unit" at bounding box center [443, 79] width 235 height 11
select select "_additional"
click at [326, 74] on select "Select Add Additional Property Unit" at bounding box center [443, 79] width 235 height 11
select select
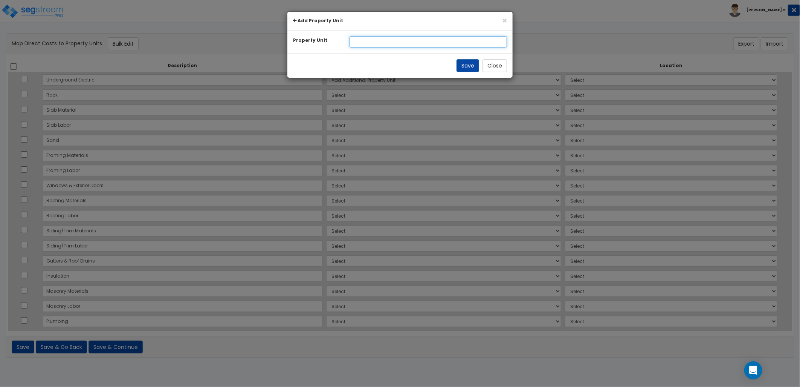
click at [376, 43] on input "text" at bounding box center [429, 41] width 158 height 11
type input "Building 11"
click at [470, 64] on button "Save" at bounding box center [468, 65] width 23 height 13
select select
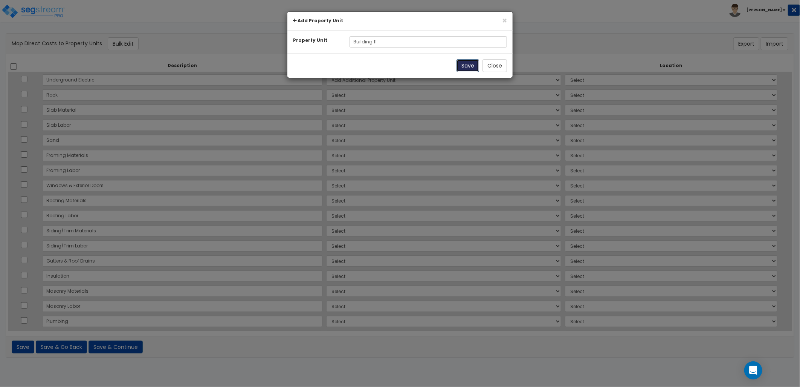
select select
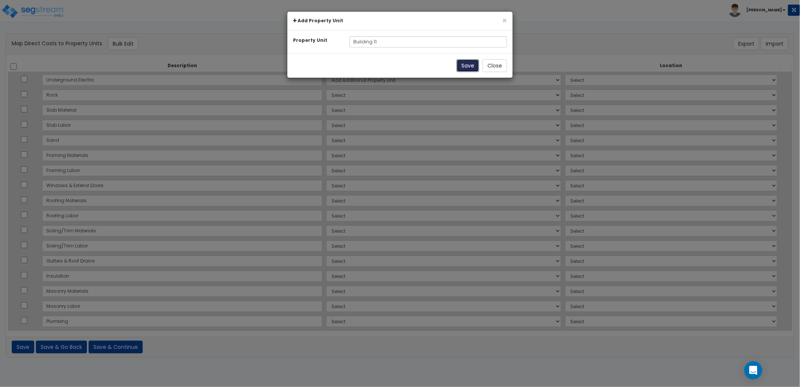
select select
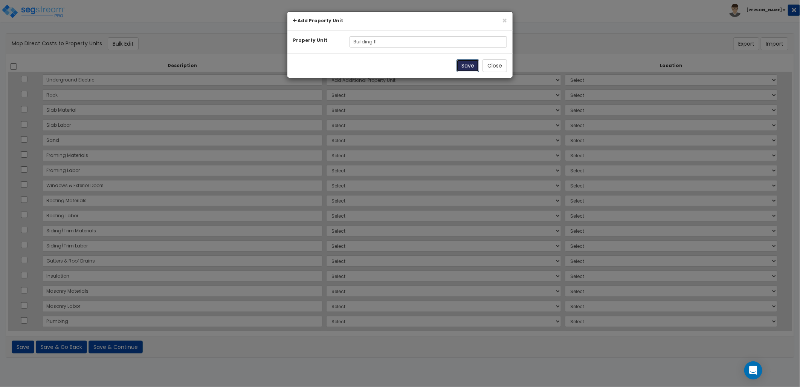
select select
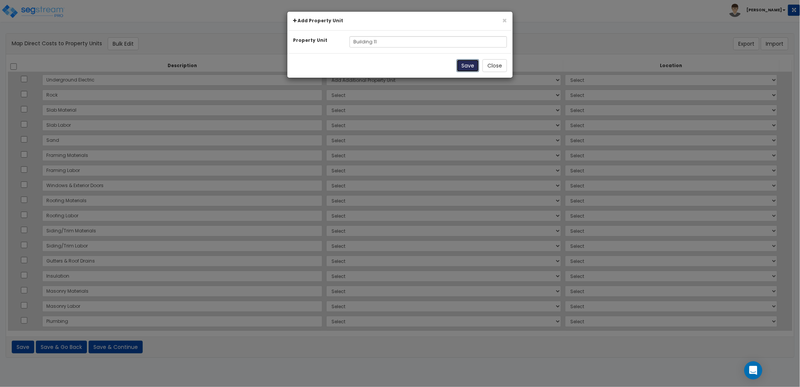
select select
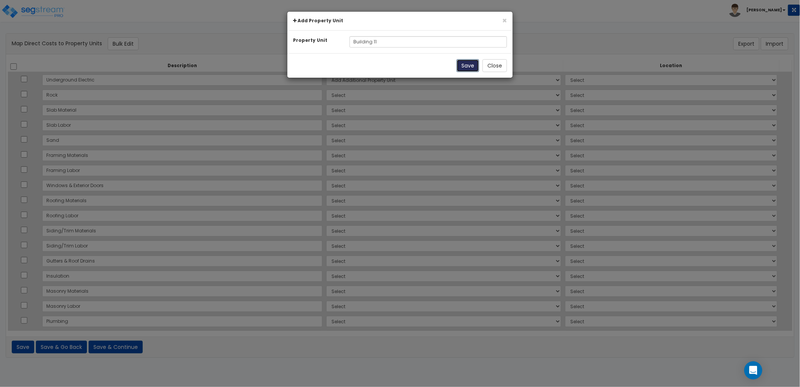
select select
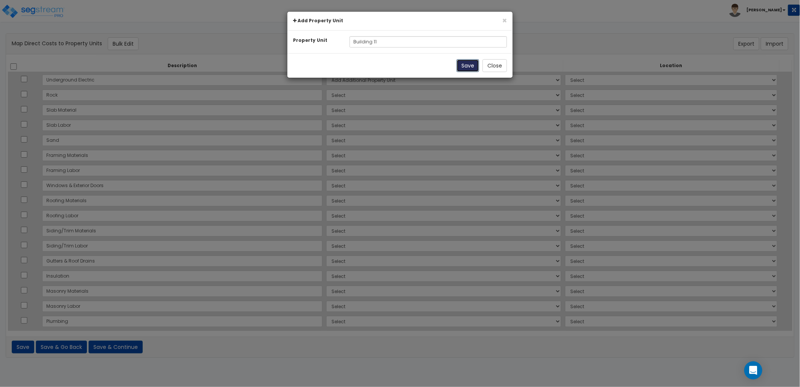
select select
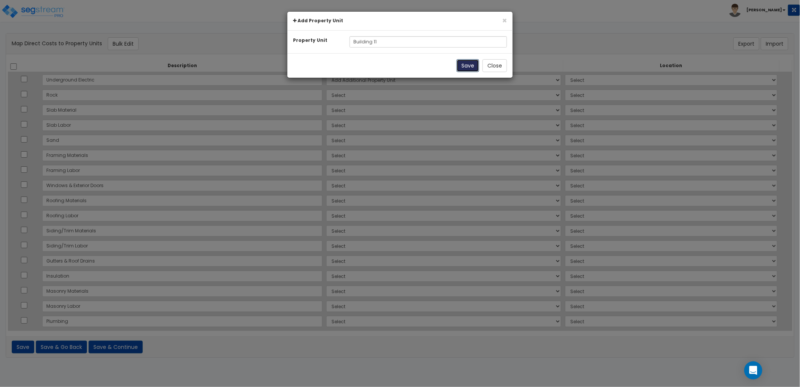
select select
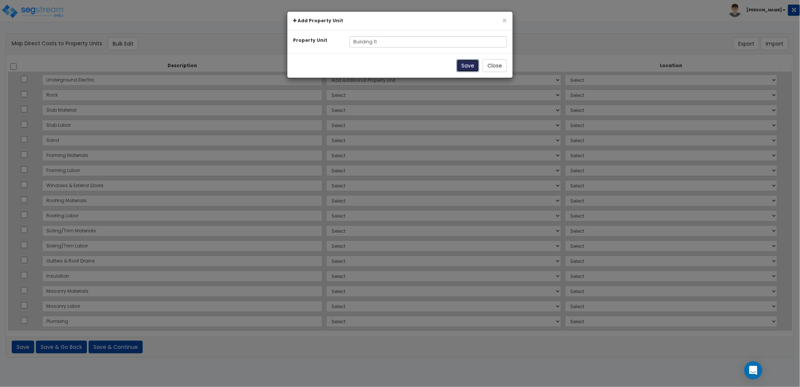
select select
select select "NEW-Building 11"
select select
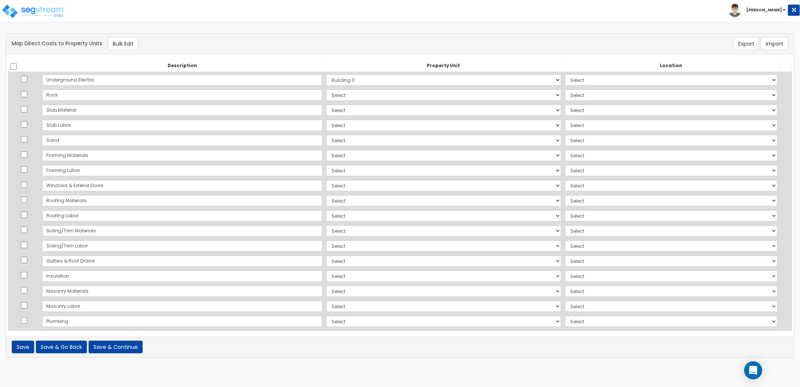
click at [8, 67] on div "Description Property Unit Location Do nothing Add Additional Property Unit Buil…" at bounding box center [400, 195] width 788 height 282
click at [13, 66] on input "checkbox" at bounding box center [14, 66] width 8 height 6
checkbox input "true"
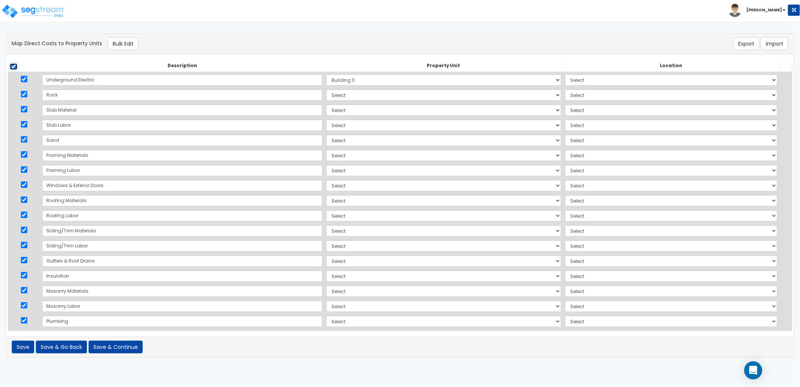
checkbox input "true"
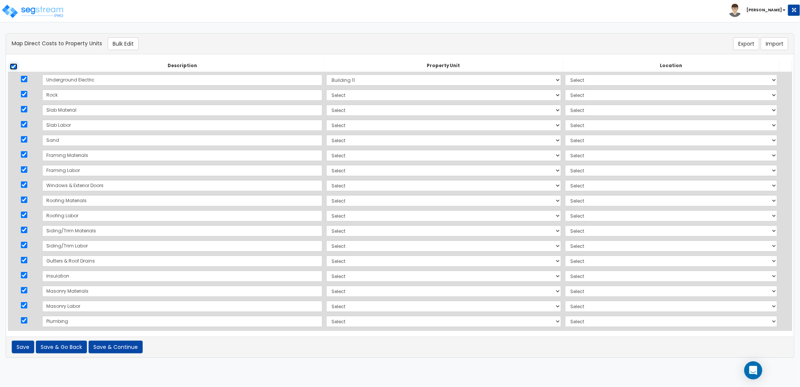
checkbox input "true"
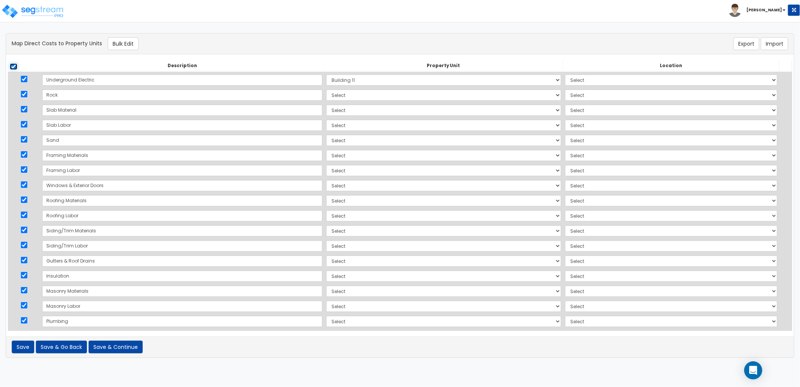
checkbox input "true"
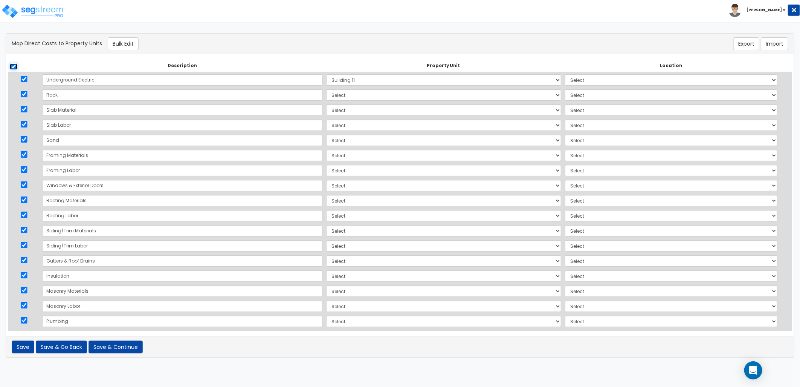
checkbox input "true"
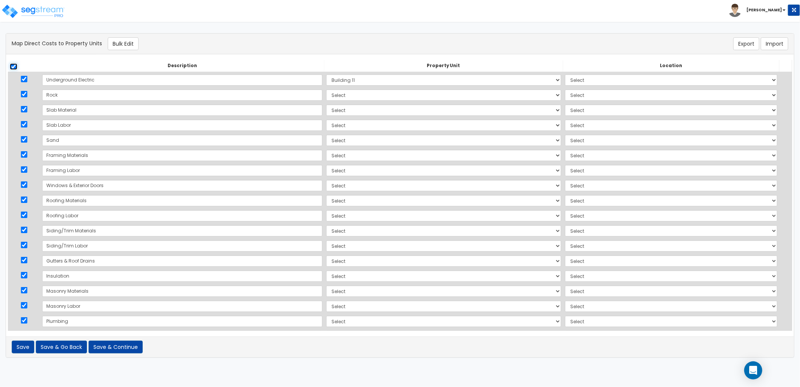
checkbox input "true"
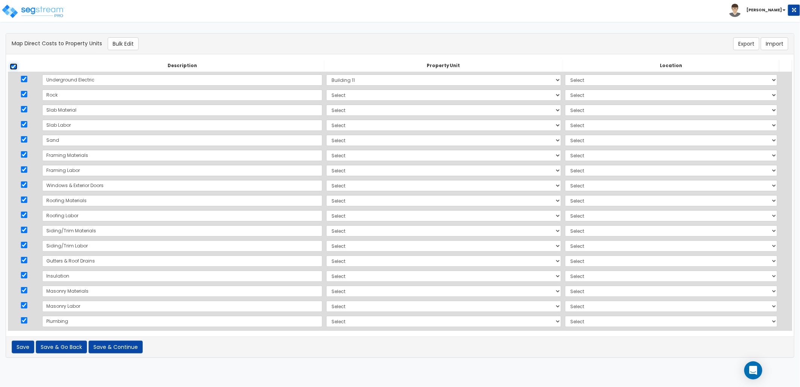
checkbox input "true"
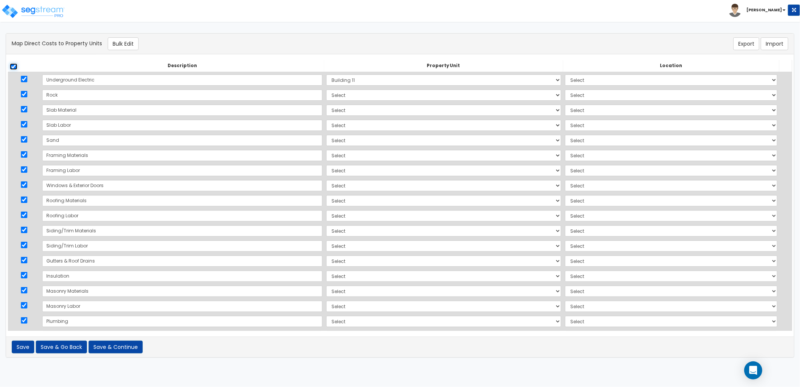
checkbox input "true"
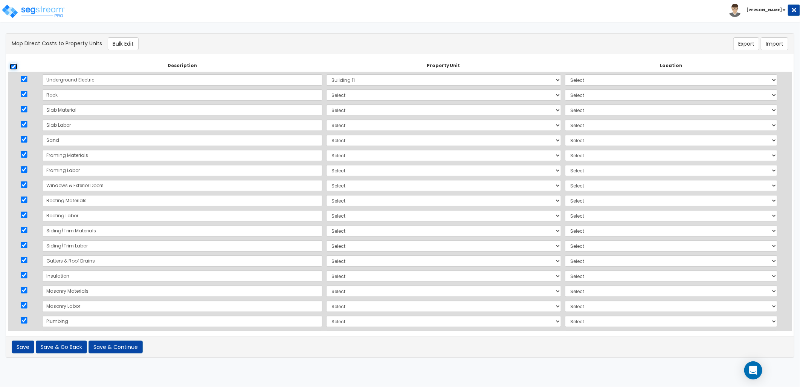
checkbox input "true"
click at [125, 45] on button "Bulk Edit" at bounding box center [123, 43] width 31 height 13
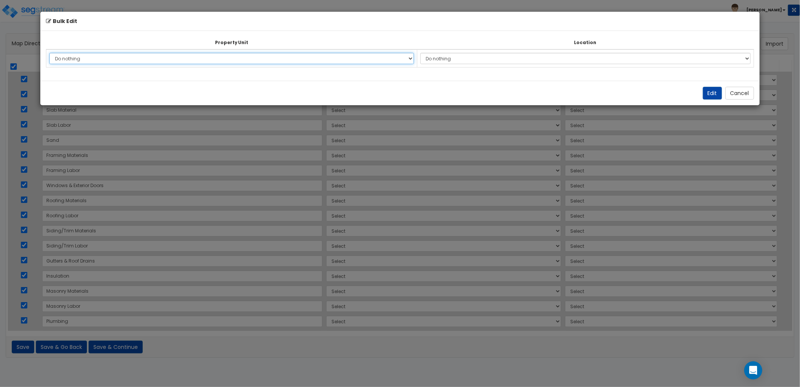
click at [327, 61] on select "Do nothing Add Additional Property Unit Building 11" at bounding box center [231, 58] width 364 height 11
select select "NEW-Building 11"
click at [49, 53] on select "Do nothing Add Additional Property Unit Building 11" at bounding box center [231, 58] width 364 height 11
click at [710, 89] on button "Edit" at bounding box center [712, 93] width 19 height 13
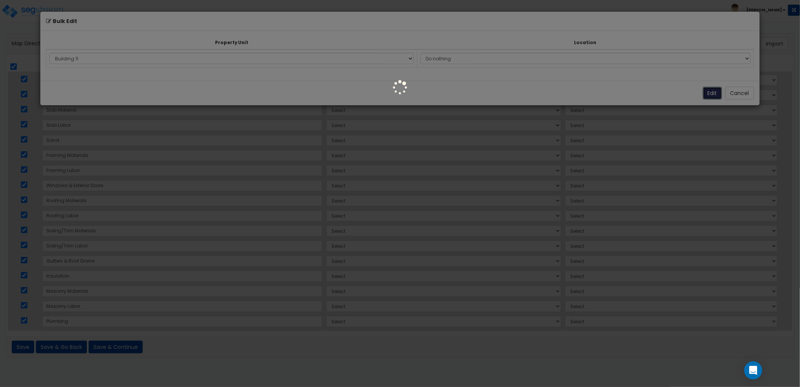
select select "NEW-Building 11"
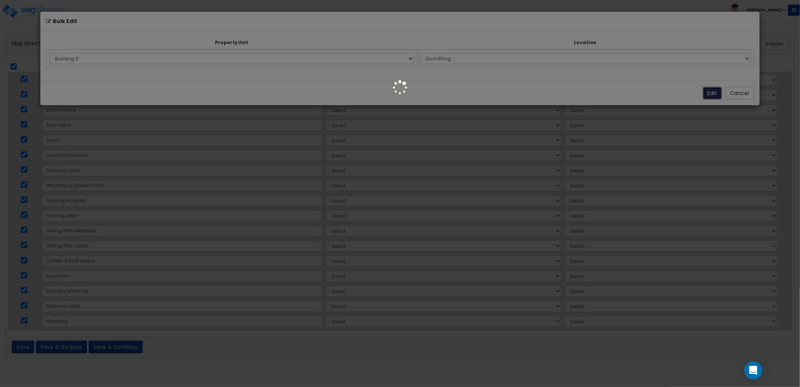
select select "NEW-Building 11"
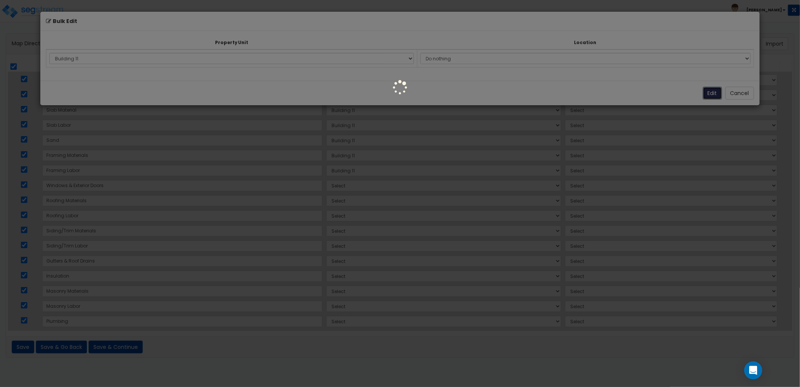
select select "NEW-Building 11"
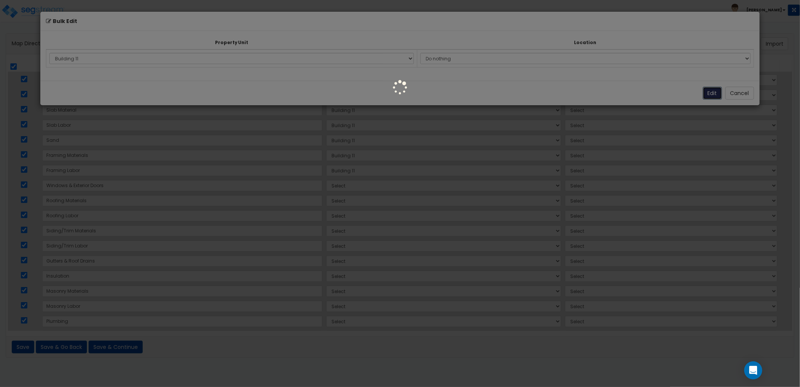
select select "NEW-Building 11"
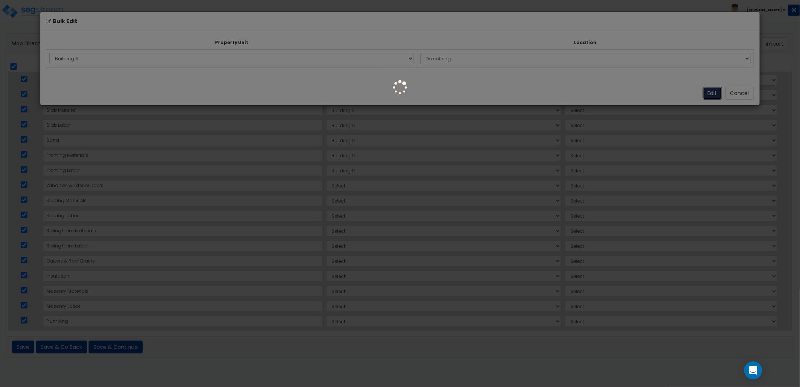
select select "NEW-Building 11"
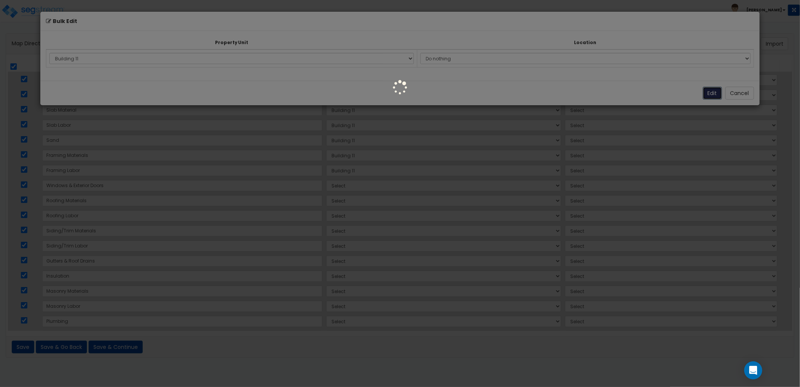
select select "NEW-Building 11"
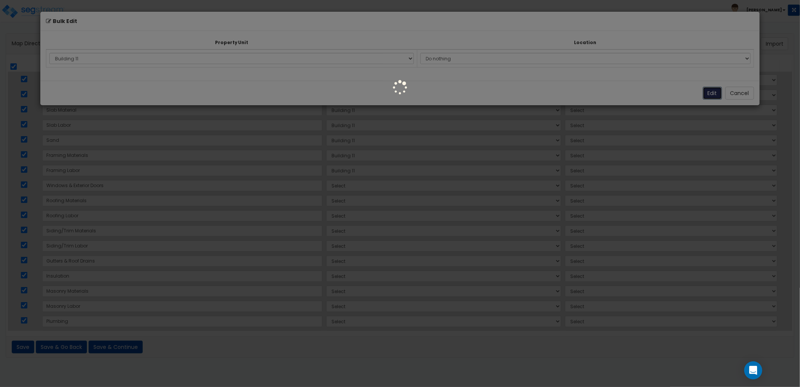
select select "NEW-Building 11"
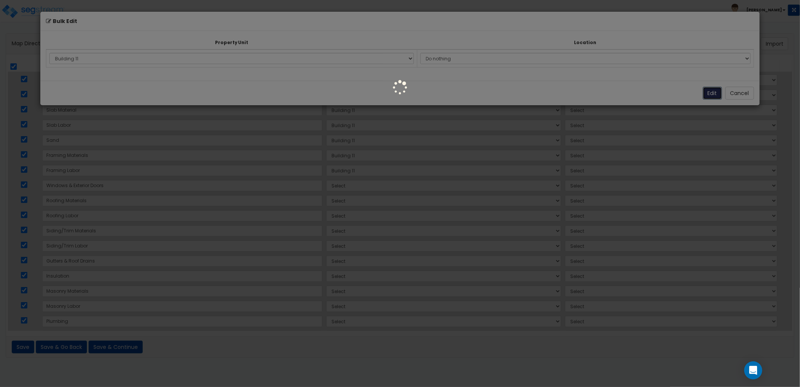
select select "NEW-Building 11"
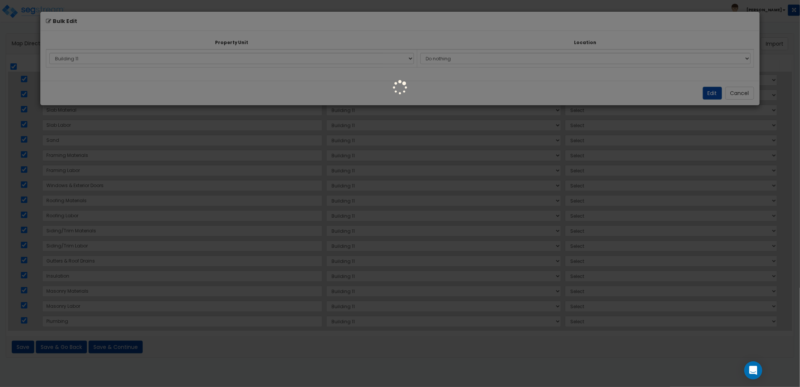
select select
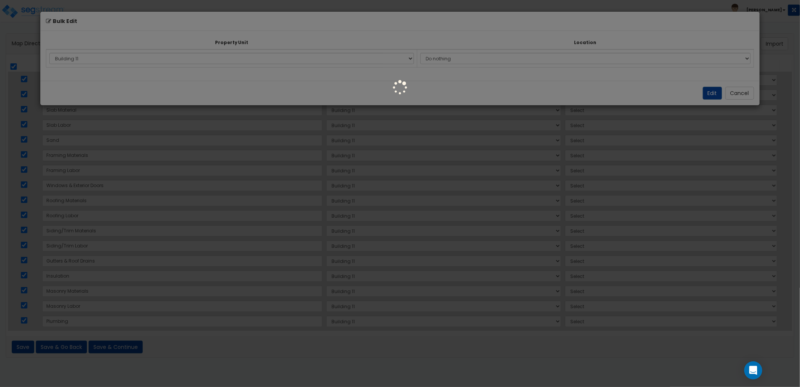
select select
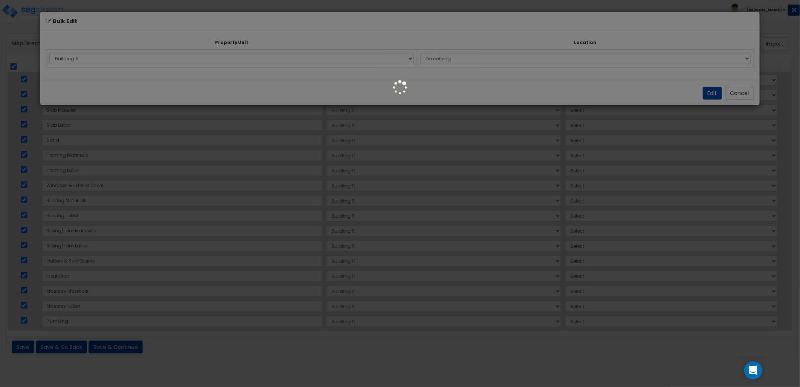
select select
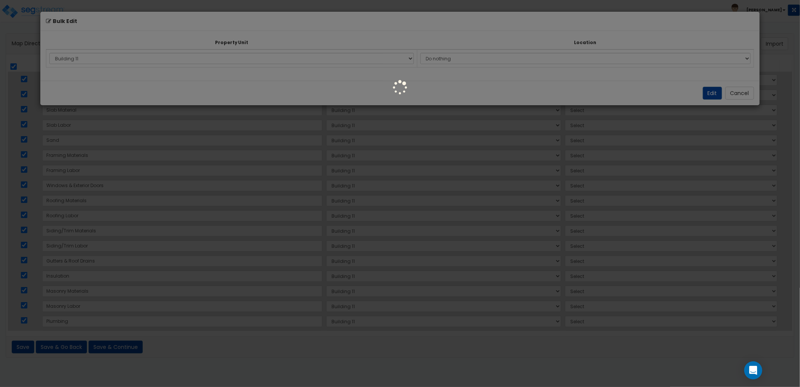
select select
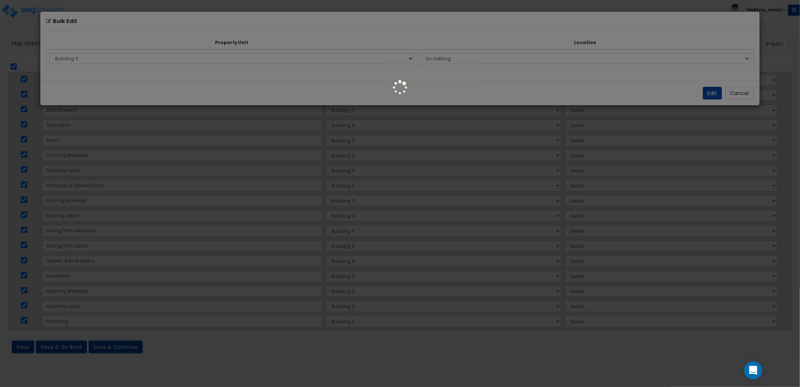
select select
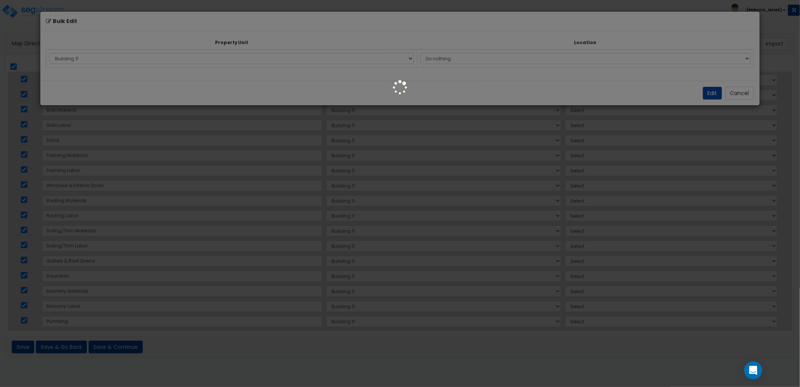
select select
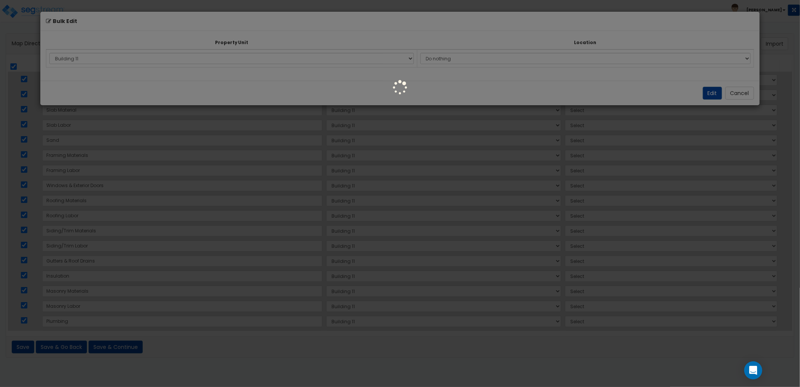
select select
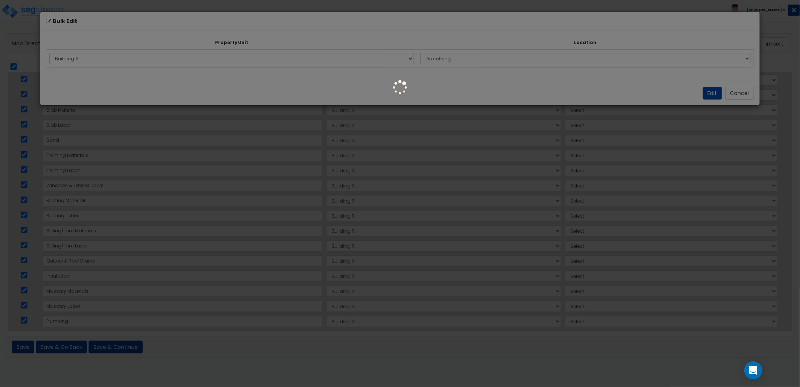
select select
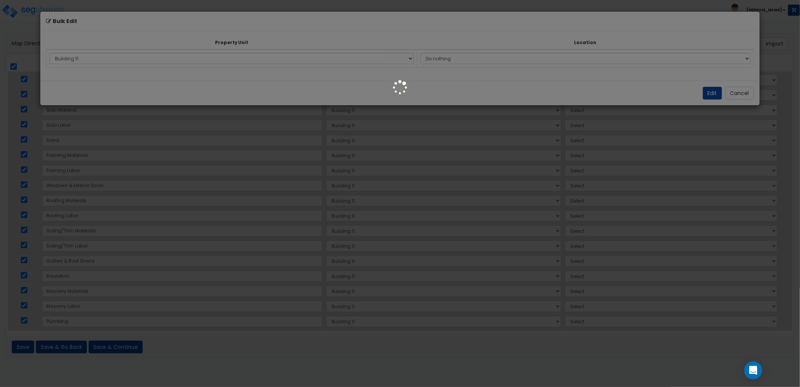
select select
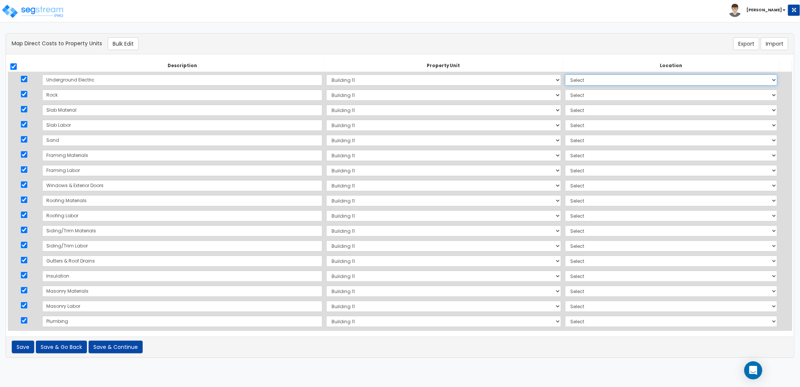
click at [565, 81] on select "Select Add Additional Location Building Building Interior Site Exterior" at bounding box center [671, 79] width 213 height 11
select select "462"
click at [565, 74] on select "Select Add Additional Location Building Building Interior Site Exterior" at bounding box center [671, 79] width 213 height 11
click at [565, 98] on select "Select Add Additional Location Building Building Interior Site Exterior" at bounding box center [671, 94] width 213 height 11
select select "462"
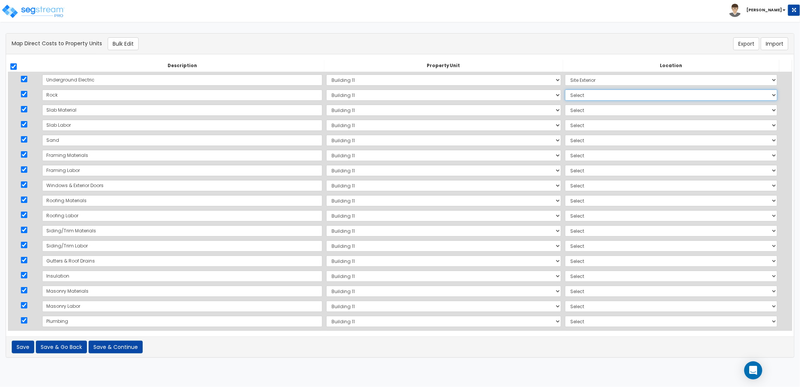
click at [565, 89] on select "Select Add Additional Location Building Building Interior Site Exterior" at bounding box center [671, 94] width 213 height 11
click at [565, 110] on select "Select Add Additional Location Building Building Interior Site Exterior" at bounding box center [671, 109] width 213 height 11
select select "6"
click at [565, 104] on select "Select Add Additional Location Building Building Interior Site Exterior" at bounding box center [671, 109] width 213 height 11
click at [565, 126] on select "Select Add Additional Location Building Building Interior Site Exterior" at bounding box center [671, 124] width 213 height 11
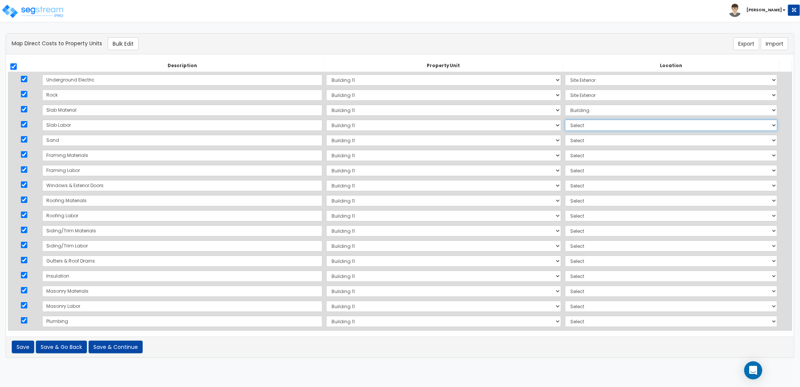
select select "6"
click at [565, 119] on select "Select Add Additional Location Building Building Interior Site Exterior" at bounding box center [671, 124] width 213 height 11
click at [565, 139] on select "Select Add Additional Location Building Building Interior Site Exterior" at bounding box center [671, 140] width 213 height 11
select select "6"
click at [565, 135] on select "Select Add Additional Location Building Building Interior Site Exterior" at bounding box center [671, 140] width 213 height 11
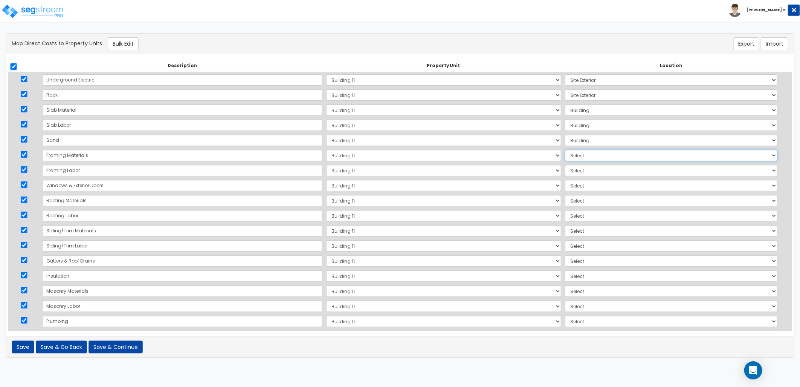
click at [565, 153] on select "Select Add Additional Location Building Building Interior Site Exterior" at bounding box center [671, 155] width 213 height 11
select select "6"
click at [565, 150] on select "Select Add Additional Location Building Building Interior Site Exterior" at bounding box center [671, 155] width 213 height 11
click at [565, 172] on select "Select Add Additional Location Building Building Interior Site Exterior" at bounding box center [671, 170] width 213 height 11
select select "6"
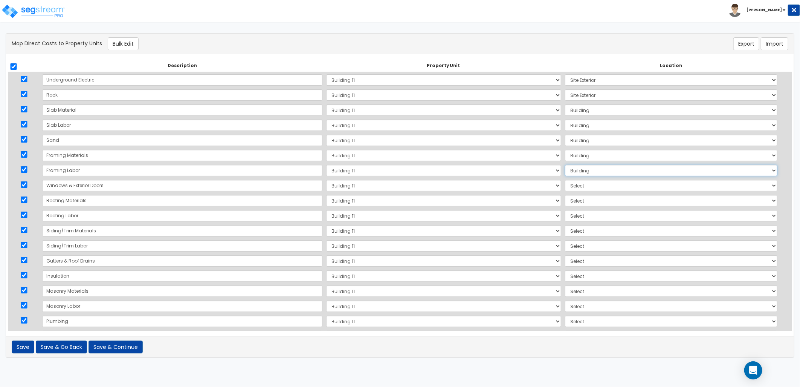
click at [565, 165] on select "Select Add Additional Location Building Building Interior Site Exterior" at bounding box center [671, 170] width 213 height 11
click at [565, 186] on select "Select Add Additional Location Building Building Interior Site Exterior" at bounding box center [671, 185] width 213 height 11
select select "6"
click at [565, 180] on select "Select Add Additional Location Building Building Interior Site Exterior" at bounding box center [671, 185] width 213 height 11
click at [563, 206] on td "Select Add Additional Location Building Building Interior Site Exterior" at bounding box center [671, 200] width 216 height 15
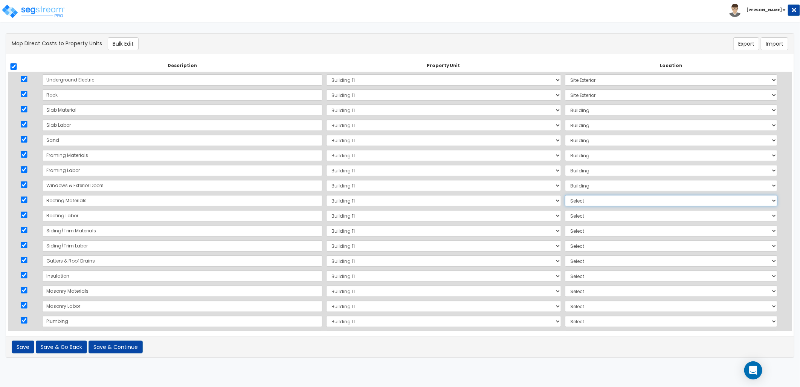
click at [565, 204] on select "Select Add Additional Location Building Building Interior Site Exterior" at bounding box center [671, 200] width 213 height 11
select select "6"
click at [565, 195] on select "Select Add Additional Location Building Building Interior Site Exterior" at bounding box center [671, 200] width 213 height 11
click at [565, 216] on select "Select Add Additional Location Building Building Interior Site Exterior" at bounding box center [671, 215] width 213 height 11
select select "6"
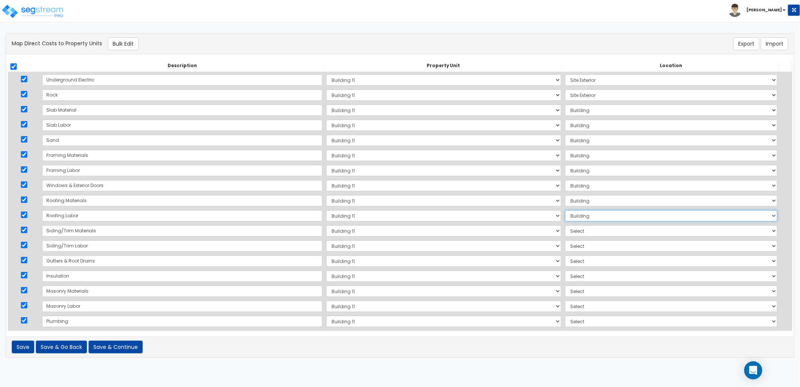
click at [565, 210] on select "Select Add Additional Location Building Building Interior Site Exterior" at bounding box center [671, 215] width 213 height 11
click at [565, 229] on select "Select Add Additional Location Building Building Interior Site Exterior" at bounding box center [671, 230] width 213 height 11
select select "6"
click at [565, 225] on select "Select Add Additional Location Building Building Interior Site Exterior" at bounding box center [671, 230] width 213 height 11
click at [565, 244] on select "Select Add Additional Location Building Building Interior Site Exterior" at bounding box center [671, 245] width 213 height 11
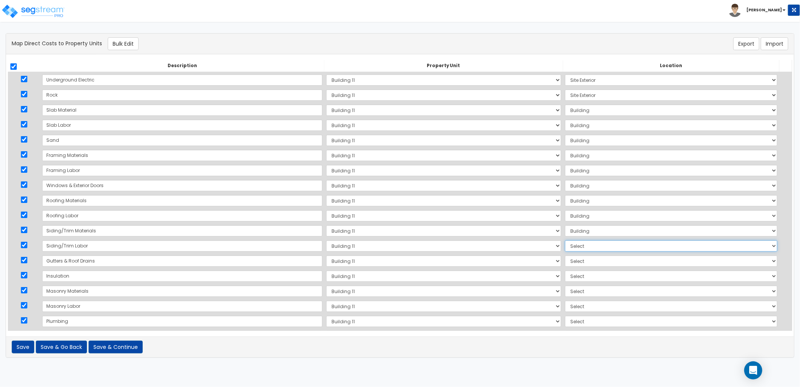
select select "6"
click at [565, 240] on select "Select Add Additional Location Building Building Interior Site Exterior" at bounding box center [671, 245] width 213 height 11
click at [565, 262] on select "Select Add Additional Location Building Building Interior Site Exterior" at bounding box center [671, 260] width 213 height 11
select select "6"
click at [565, 255] on select "Select Add Additional Location Building Building Interior Site Exterior" at bounding box center [671, 260] width 213 height 11
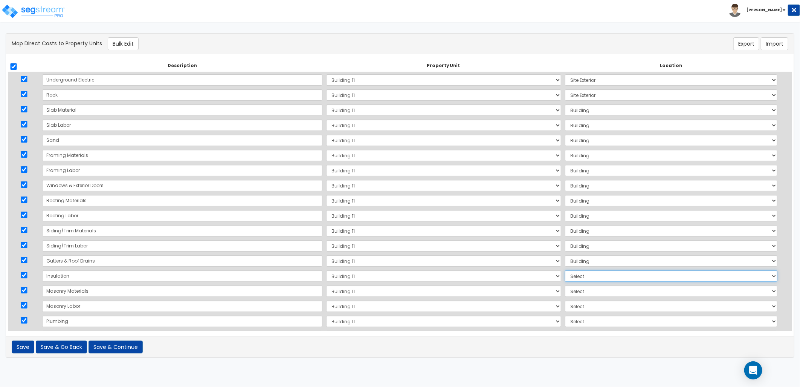
click at [565, 274] on select "Select Add Additional Location Building Building Interior Site Exterior" at bounding box center [671, 275] width 213 height 11
select select "6"
click at [565, 270] on select "Select Add Additional Location Building Building Interior Site Exterior" at bounding box center [671, 275] width 213 height 11
click at [566, 289] on select "Select Add Additional Location Building Building Interior Site Exterior" at bounding box center [671, 290] width 213 height 11
select select "6"
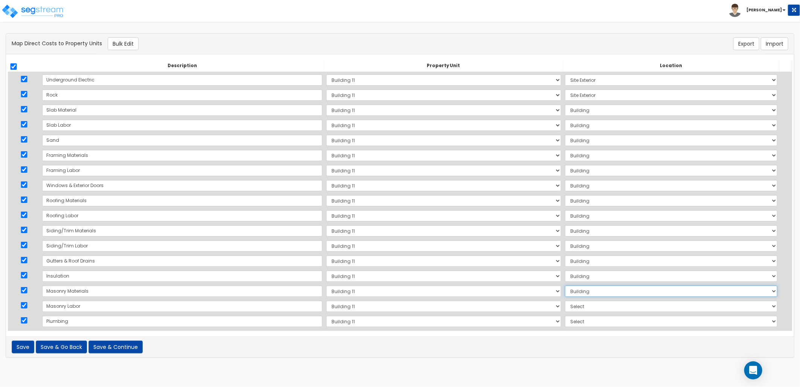
click at [565, 285] on select "Select Add Additional Location Building Building Interior Site Exterior" at bounding box center [671, 290] width 213 height 11
click at [565, 308] on select "Select Add Additional Location Building Building Interior Site Exterior" at bounding box center [671, 305] width 213 height 11
select select "6"
click at [565, 300] on select "Select Add Additional Location Building Building Interior Site Exterior" at bounding box center [671, 305] width 213 height 11
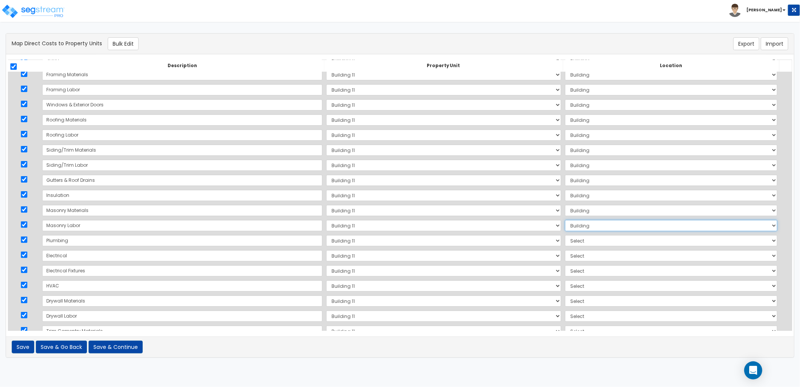
scroll to position [84, 0]
click at [565, 236] on select "Select Add Additional Location Building Building Interior Site Exterior" at bounding box center [671, 237] width 213 height 11
select select "6"
click at [565, 232] on select "Select Add Additional Location Building Building Interior Site Exterior" at bounding box center [671, 237] width 213 height 11
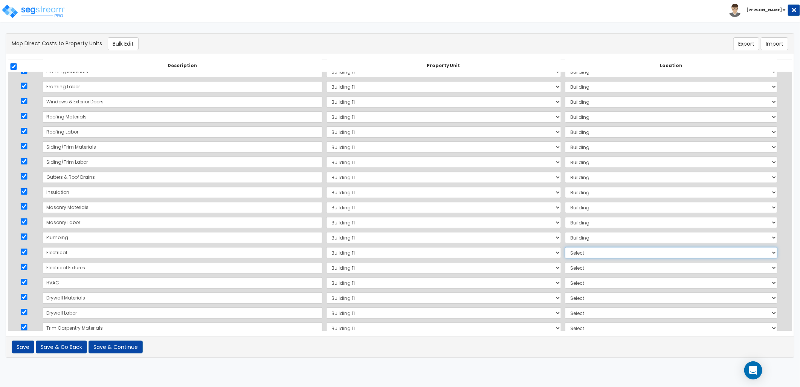
click at [565, 251] on select "Select Add Additional Location Building Building Interior Site Exterior" at bounding box center [671, 252] width 213 height 11
select select "6"
click at [565, 247] on select "Select Add Additional Location Building Building Interior Site Exterior" at bounding box center [671, 252] width 213 height 11
click at [565, 265] on select "Select Add Additional Location Building Building Interior Site Exterior" at bounding box center [671, 267] width 213 height 11
select select "461"
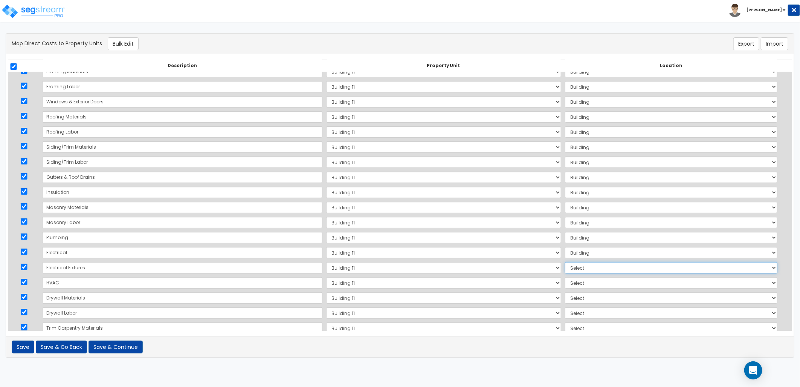
click at [565, 262] on select "Select Add Additional Location Building Building Interior Site Exterior" at bounding box center [671, 267] width 213 height 11
drag, startPoint x: 560, startPoint y: 283, endPoint x: 561, endPoint y: 289, distance: 6.1
click at [565, 283] on select "Select Add Additional Location Building Building Interior Site Exterior" at bounding box center [671, 282] width 213 height 11
select select "6"
click at [565, 277] on select "Select Add Additional Location Building Building Interior Site Exterior" at bounding box center [671, 282] width 213 height 11
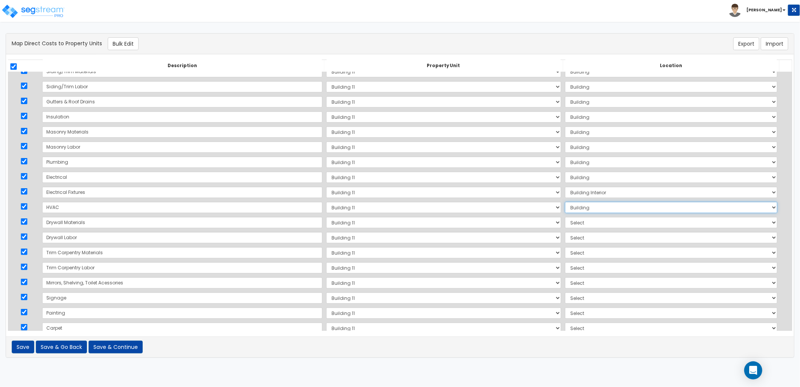
scroll to position [167, 0]
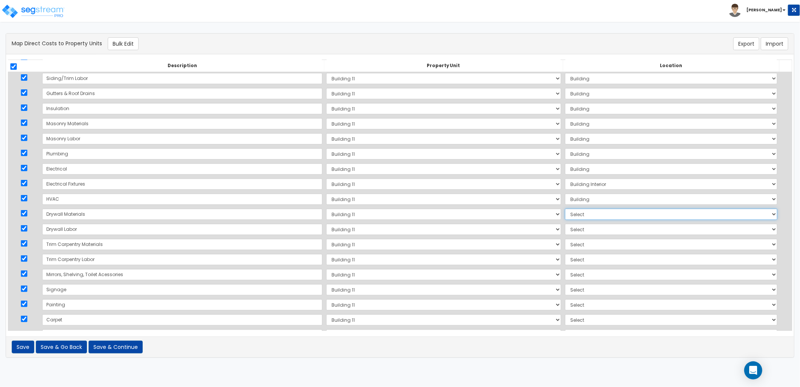
click at [565, 211] on select "Select Add Additional Location Building Building Interior Site Exterior" at bounding box center [671, 213] width 213 height 11
select select "461"
click at [565, 208] on select "Select Add Additional Location Building Building Interior Site Exterior" at bounding box center [671, 213] width 213 height 11
click at [580, 229] on select "Select Add Additional Location Building Building Interior Site Exterior" at bounding box center [671, 228] width 213 height 11
select select "461"
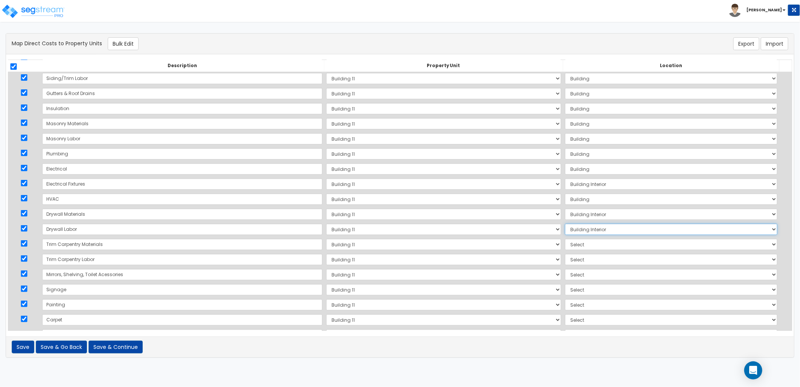
click at [565, 223] on select "Select Add Additional Location Building Building Interior Site Exterior" at bounding box center [671, 228] width 213 height 11
click at [565, 240] on select "Select Add Additional Location Building Building Interior Site Exterior" at bounding box center [671, 244] width 213 height 11
select select "461"
click at [565, 239] on select "Select Add Additional Location Building Building Interior Site Exterior" at bounding box center [671, 244] width 213 height 11
click at [568, 261] on select "Select Add Additional Location Building Building Interior Site Exterior" at bounding box center [671, 259] width 213 height 11
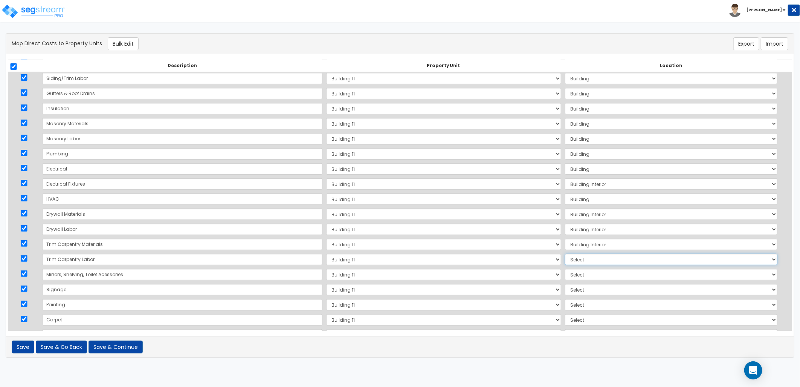
select select "461"
click at [565, 254] on select "Select Add Additional Location Building Building Interior Site Exterior" at bounding box center [671, 259] width 213 height 11
drag, startPoint x: 559, startPoint y: 272, endPoint x: 564, endPoint y: 281, distance: 10.3
click at [565, 272] on select "Select Add Additional Location Building Building Interior Site Exterior" at bounding box center [671, 274] width 213 height 11
select select "461"
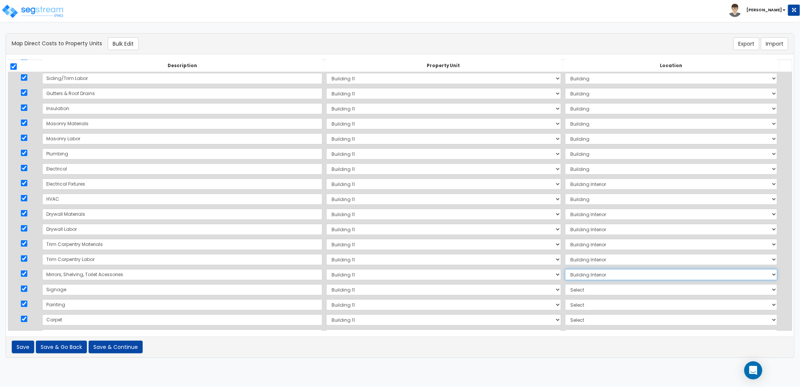
click at [565, 269] on select "Select Add Additional Location Building Building Interior Site Exterior" at bounding box center [671, 274] width 213 height 11
click at [575, 292] on select "Select Add Additional Location Building Building Interior Site Exterior" at bounding box center [671, 289] width 213 height 11
select select "462"
click at [565, 284] on select "Select Add Additional Location Building Building Interior Site Exterior" at bounding box center [671, 289] width 213 height 11
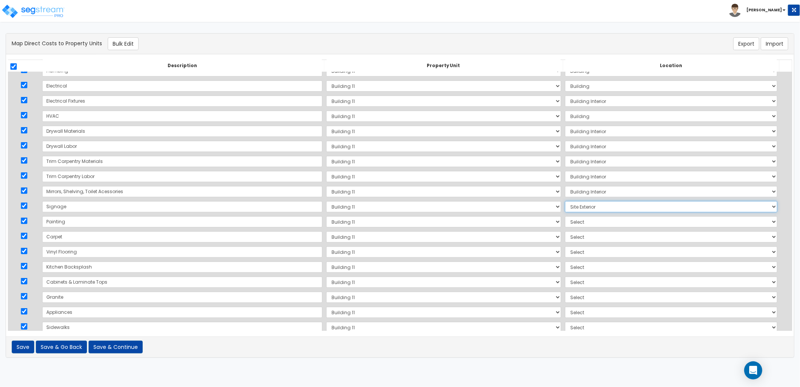
scroll to position [251, 0]
click at [574, 219] on select "Select Add Additional Location Building Building Interior Site Exterior" at bounding box center [671, 220] width 213 height 11
select select "461"
click at [565, 215] on select "Select Add Additional Location Building Building Interior Site Exterior" at bounding box center [671, 220] width 213 height 11
drag, startPoint x: 551, startPoint y: 235, endPoint x: 551, endPoint y: 242, distance: 6.4
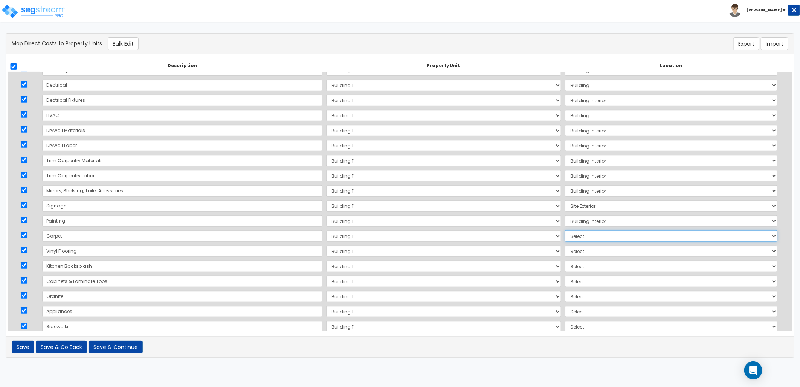
click at [565, 235] on select "Select Add Additional Location Building Building Interior Site Exterior" at bounding box center [671, 235] width 213 height 11
select select "461"
click at [565, 230] on select "Select Add Additional Location Building Building Interior Site Exterior" at bounding box center [671, 235] width 213 height 11
click at [565, 252] on select "Select Add Additional Location Building Building Interior Site Exterior" at bounding box center [671, 250] width 213 height 11
select select "461"
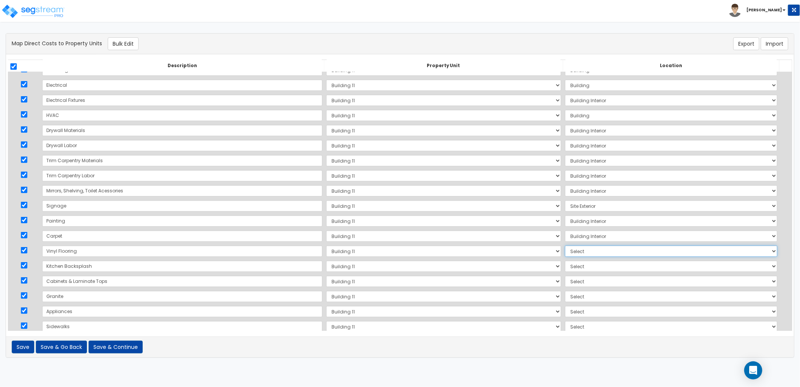
click at [565, 245] on select "Select Add Additional Location Building Building Interior Site Exterior" at bounding box center [671, 250] width 213 height 11
click at [565, 266] on select "Select Add Additional Location Building Building Interior Site Exterior" at bounding box center [671, 265] width 213 height 11
select select "461"
click at [565, 260] on select "Select Add Additional Location Building Building Interior Site Exterior" at bounding box center [671, 265] width 213 height 11
drag, startPoint x: 551, startPoint y: 279, endPoint x: 553, endPoint y: 287, distance: 7.8
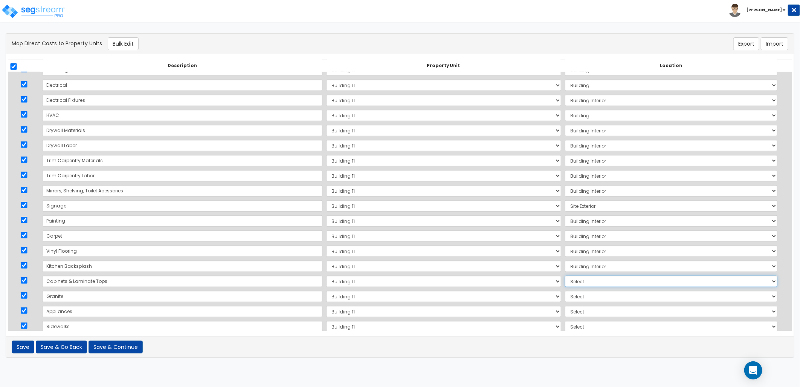
click at [565, 279] on select "Select Add Additional Location Building Building Interior Site Exterior" at bounding box center [671, 280] width 213 height 11
select select "461"
click at [565, 275] on select "Select Add Additional Location Building Building Interior Site Exterior" at bounding box center [671, 280] width 213 height 11
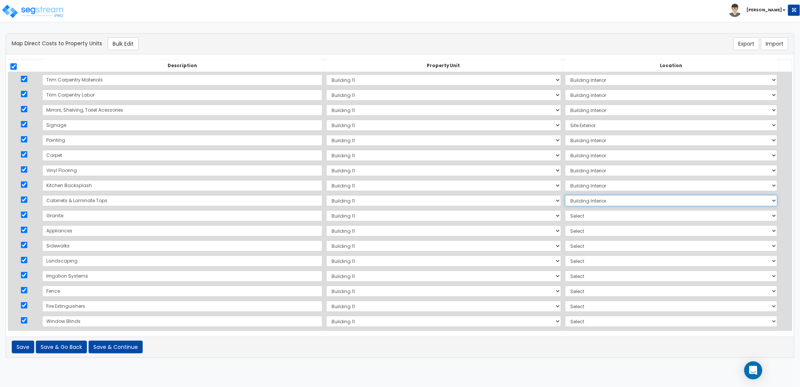
scroll to position [335, 0]
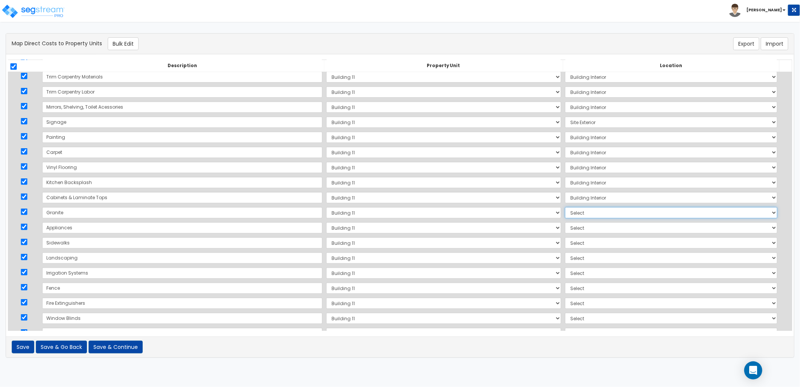
click at [565, 213] on select "Select Add Additional Location Building Building Interior Site Exterior" at bounding box center [671, 212] width 213 height 11
click at [565, 207] on select "Select Add Additional Location Building Building Interior Site Exterior" at bounding box center [671, 212] width 213 height 11
drag, startPoint x: 553, startPoint y: 225, endPoint x: 551, endPoint y: 231, distance: 6.4
click at [565, 225] on select "Select Add Additional Location Building Building Interior Site Exterior" at bounding box center [671, 227] width 213 height 11
click at [565, 222] on select "Select Add Additional Location Building Building Interior Site Exterior" at bounding box center [671, 227] width 213 height 11
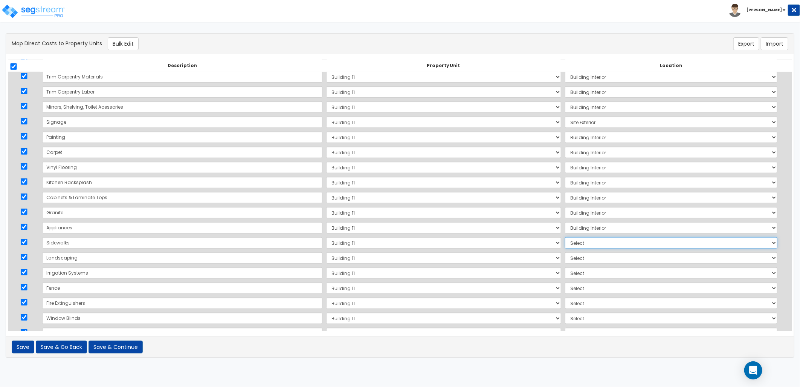
drag, startPoint x: 567, startPoint y: 242, endPoint x: 571, endPoint y: 247, distance: 7.0
click at [568, 242] on select "Select Add Additional Location Building Building Interior Site Exterior" at bounding box center [671, 242] width 213 height 11
click at [565, 237] on select "Select Add Additional Location Building Building Interior Site Exterior" at bounding box center [671, 242] width 213 height 11
click at [565, 259] on select "Select Add Additional Location Building Building Interior Site Exterior" at bounding box center [671, 257] width 213 height 11
click at [565, 252] on select "Select Add Additional Location Building Building Interior Site Exterior" at bounding box center [671, 257] width 213 height 11
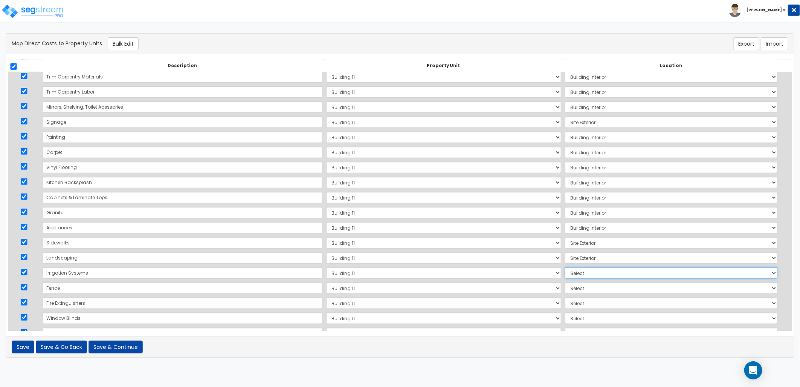
drag, startPoint x: 558, startPoint y: 273, endPoint x: 559, endPoint y: 278, distance: 5.0
click at [565, 273] on select "Select Add Additional Location Building Building Interior Site Exterior" at bounding box center [671, 272] width 213 height 11
click at [565, 267] on select "Select Add Additional Location Building Building Interior Site Exterior" at bounding box center [671, 272] width 213 height 11
drag, startPoint x: 564, startPoint y: 288, endPoint x: 564, endPoint y: 292, distance: 4.2
click at [565, 288] on select "Select Add Additional Location Building Building Interior Site Exterior" at bounding box center [671, 287] width 213 height 11
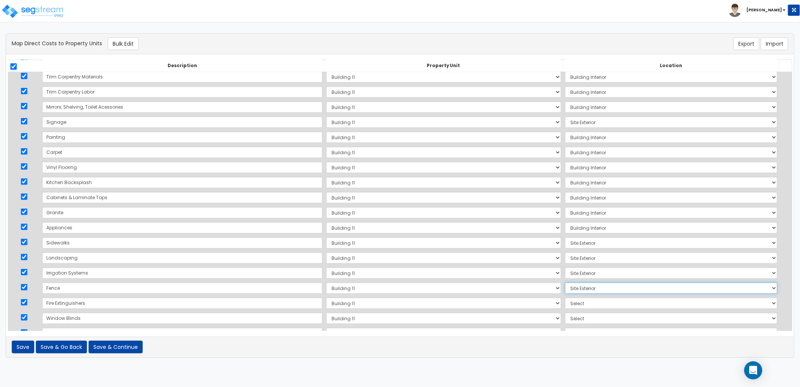
click at [565, 282] on select "Select Add Additional Location Building Building Interior Site Exterior" at bounding box center [671, 287] width 213 height 11
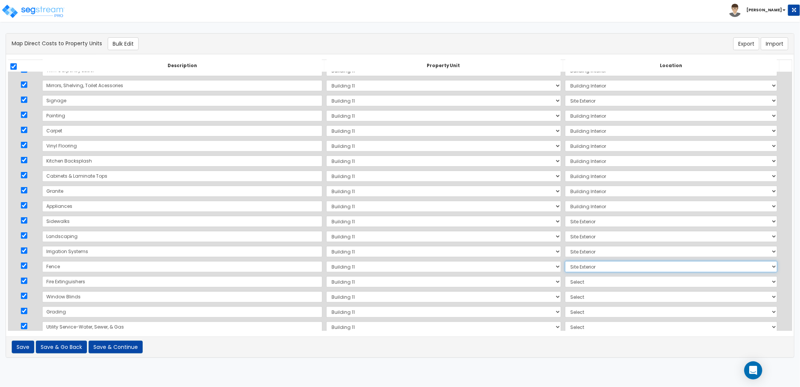
scroll to position [367, 0]
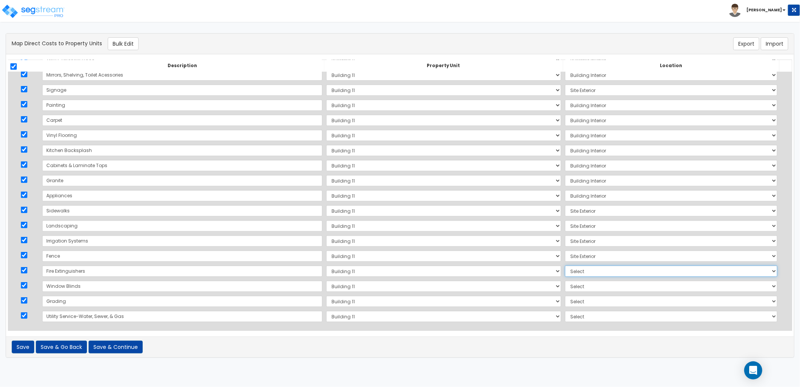
click at [565, 269] on select "Select Add Additional Location Building Building Interior Site Exterior" at bounding box center [671, 270] width 213 height 11
click at [565, 265] on select "Select Add Additional Location Building Building Interior Site Exterior" at bounding box center [671, 270] width 213 height 11
drag, startPoint x: 560, startPoint y: 283, endPoint x: 559, endPoint y: 292, distance: 8.7
click at [565, 283] on select "Select Add Additional Location Building Building Interior Site Exterior" at bounding box center [671, 285] width 213 height 11
click at [565, 280] on select "Select Add Additional Location Building Building Interior Site Exterior" at bounding box center [671, 285] width 213 height 11
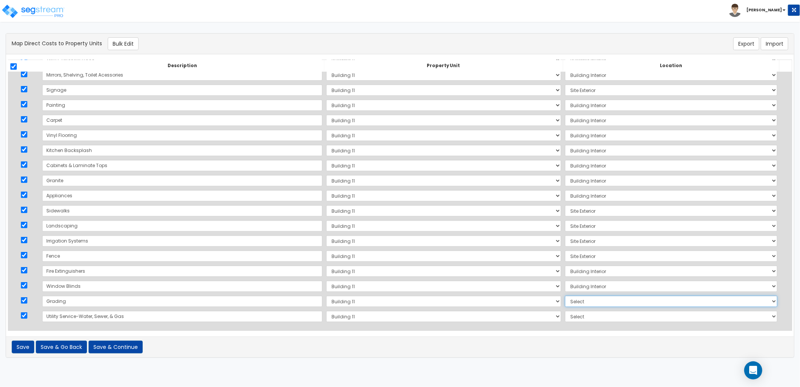
drag, startPoint x: 558, startPoint y: 303, endPoint x: 559, endPoint y: 307, distance: 4.5
click at [565, 303] on select "Select Add Additional Location Building Building Interior Site Exterior" at bounding box center [671, 300] width 213 height 11
click at [565, 295] on select "Select Add Additional Location Building Building Interior Site Exterior" at bounding box center [671, 300] width 213 height 11
click at [565, 315] on select "Select Add Additional Location Building Building Interior Site Exterior" at bounding box center [671, 316] width 213 height 11
click at [565, 311] on select "Select Add Additional Location Building Building Interior Site Exterior" at bounding box center [671, 316] width 213 height 11
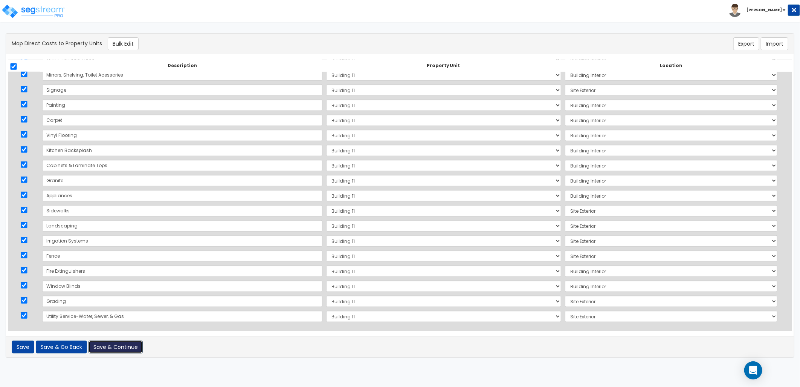
drag, startPoint x: 125, startPoint y: 347, endPoint x: 188, endPoint y: 315, distance: 71.6
click at [126, 347] on button "Save & Continue" at bounding box center [116, 346] width 54 height 13
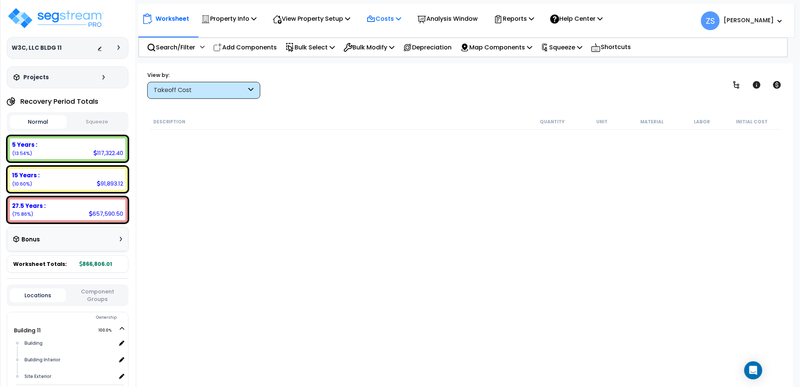
click at [401, 22] on p "Costs" at bounding box center [384, 19] width 35 height 10
click at [394, 33] on link "Indirect Costs" at bounding box center [400, 35] width 75 height 15
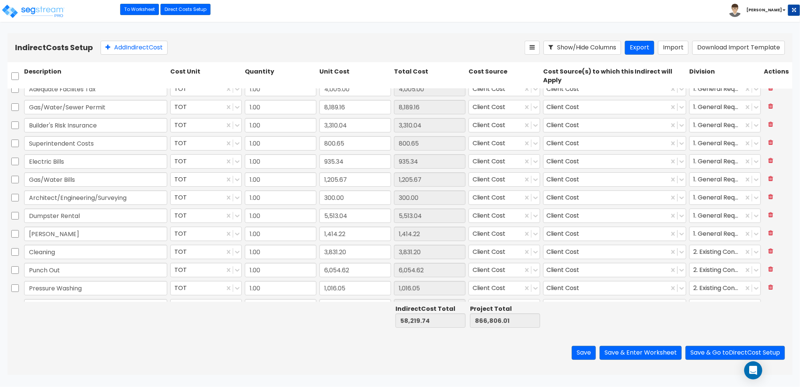
scroll to position [40, 0]
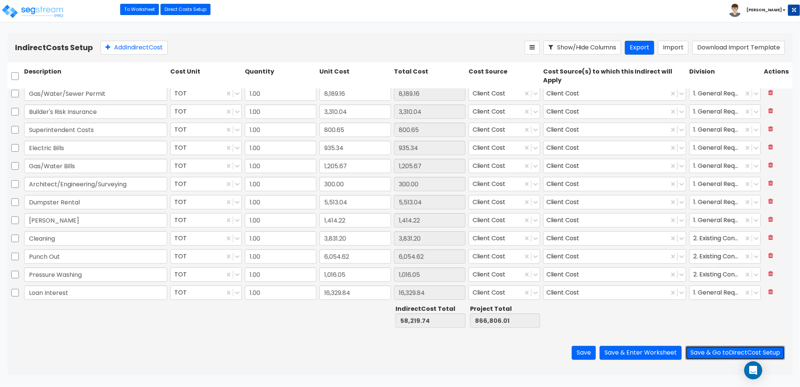
click at [733, 353] on button "Save & Go to Direct Cost Setup" at bounding box center [735, 353] width 99 height 14
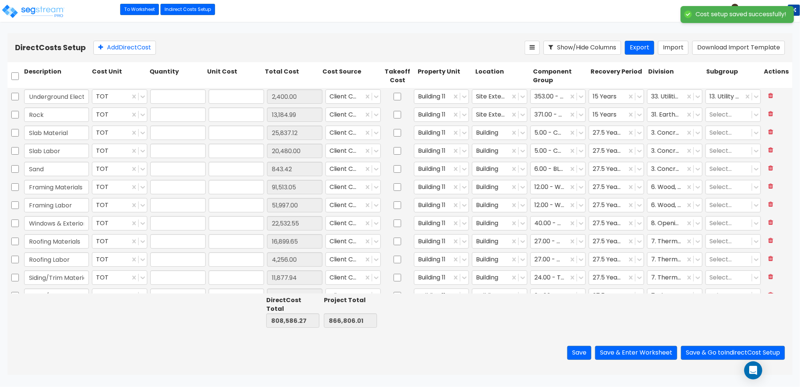
type input "1.00"
type input "2,400.00"
type input "1.00"
type input "13,184.99"
type input "1.00"
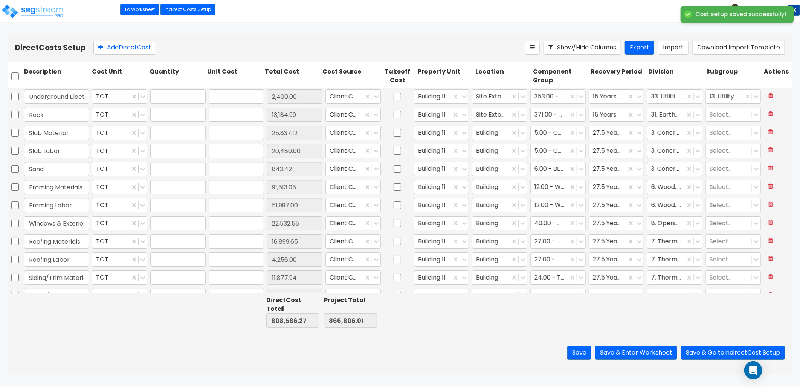
type input "25,837.12"
type input "1.00"
type input "20,480.00"
type input "1.00"
type input "843.42"
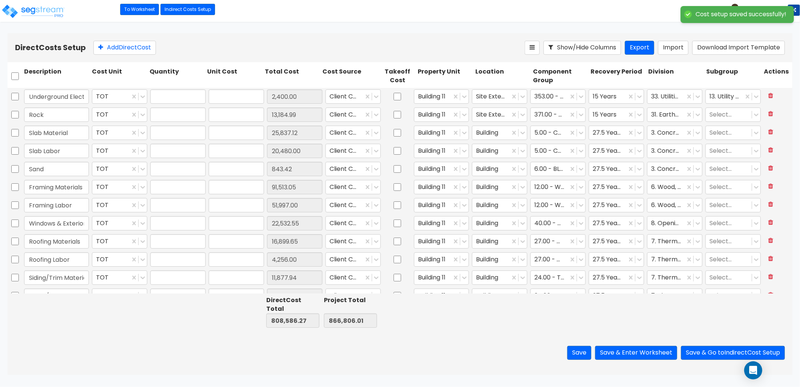
type input "1.00"
type input "91,513.05"
type input "1.00"
type input "51,997.00"
type input "1.00"
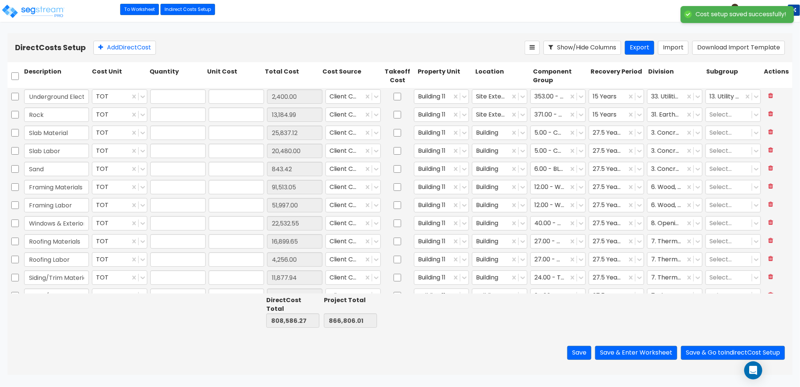
type input "22,532.55"
type input "1.00"
type input "16,899.65"
type input "1.00"
type input "4,256.00"
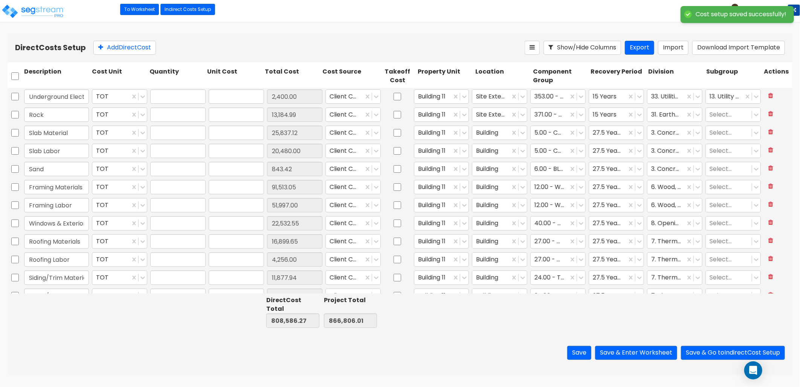
type input "1.00"
type input "11,877.94"
type input "1.00"
type input "11,256.00"
type input "1.00"
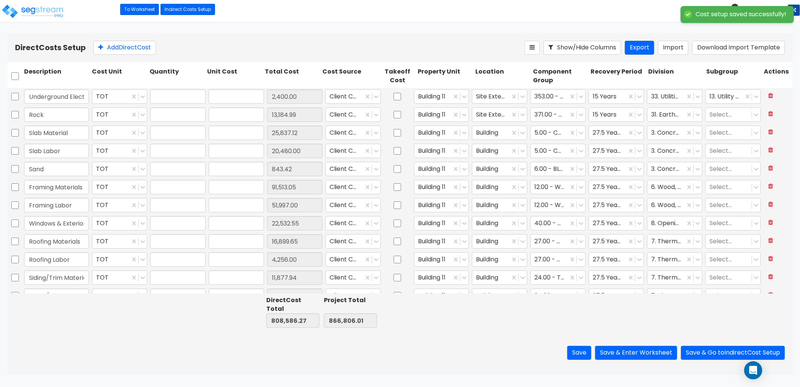
type input "5,848.95"
type input "1.00"
type input "13,547.80"
type input "1.00"
type input "10,142.12"
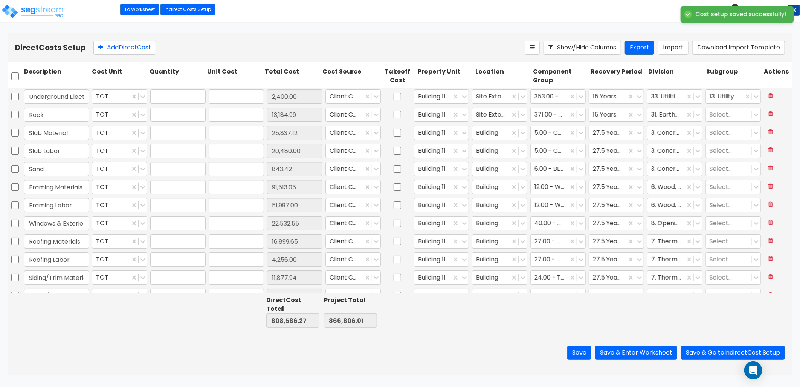
type input "1.00"
type input "11,951.00"
type input "1.00"
type input "76,712.00"
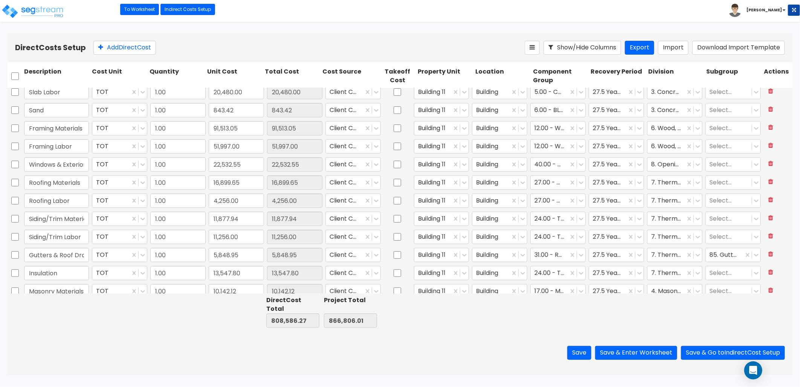
type input "1.00"
type input "7,735.87"
type input "1.00"
type input "56,000.00"
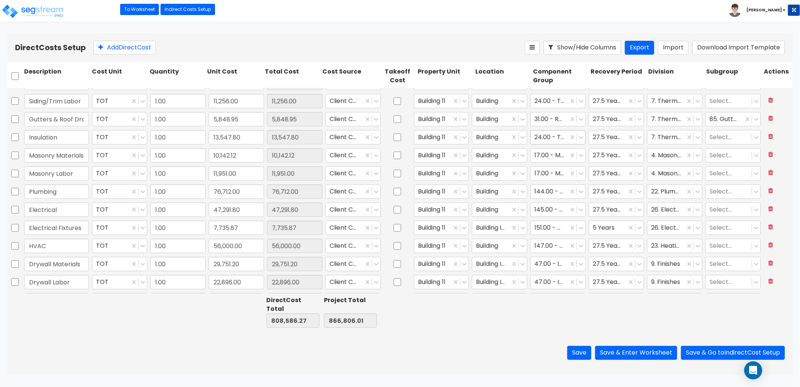
scroll to position [209, 0]
type input "1.00"
type input "569.40"
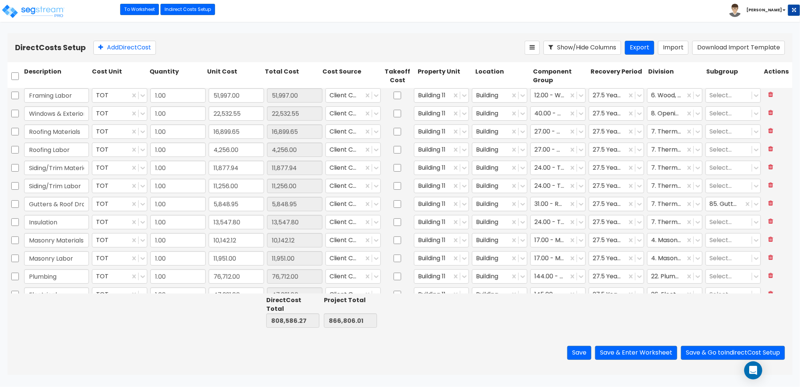
scroll to position [361, 0]
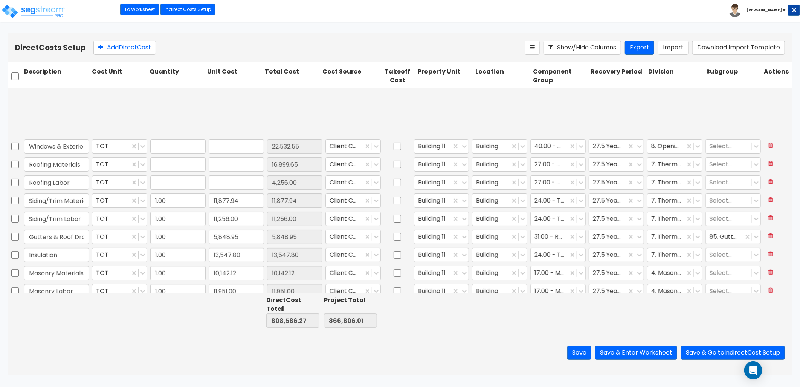
type input "1.00"
type input "22,532.55"
type input "1.00"
type input "16,899.65"
type input "1.00"
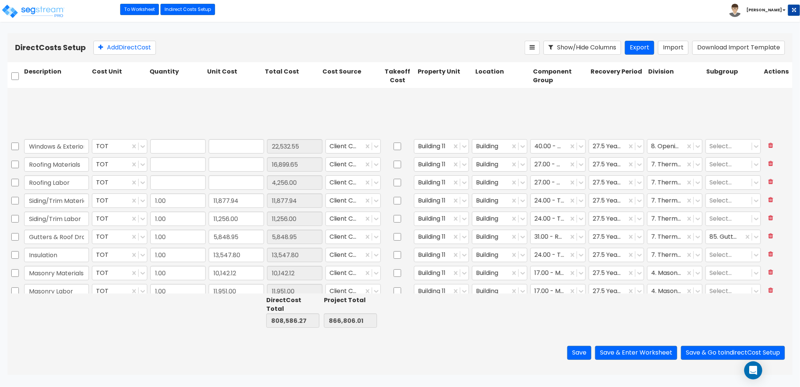
type input "4,256.00"
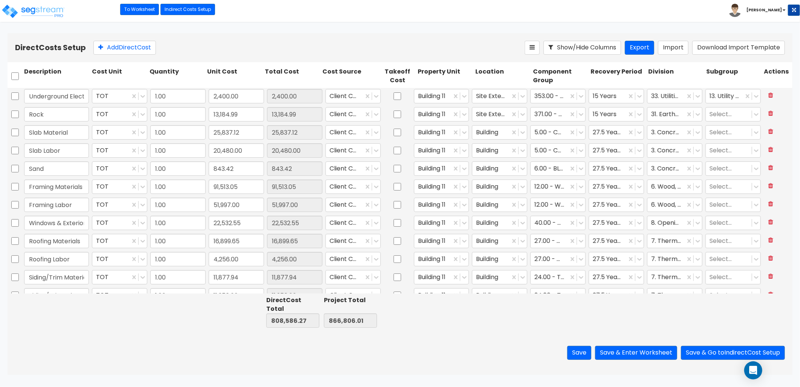
scroll to position [0, 0]
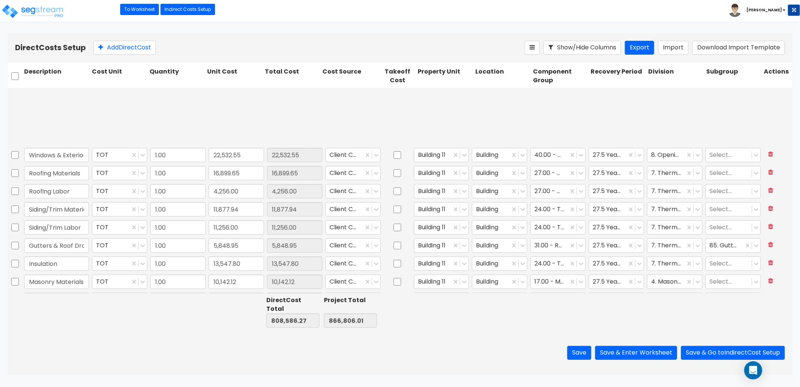
type input "1.00"
type input "8,758.77"
type input "1.00"
type input "139.06"
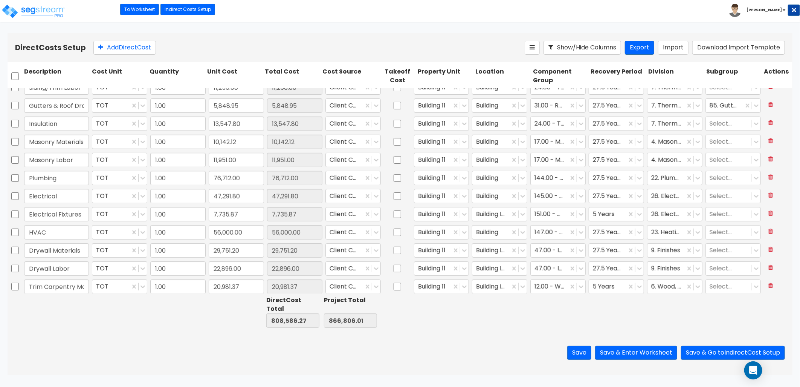
scroll to position [192, 0]
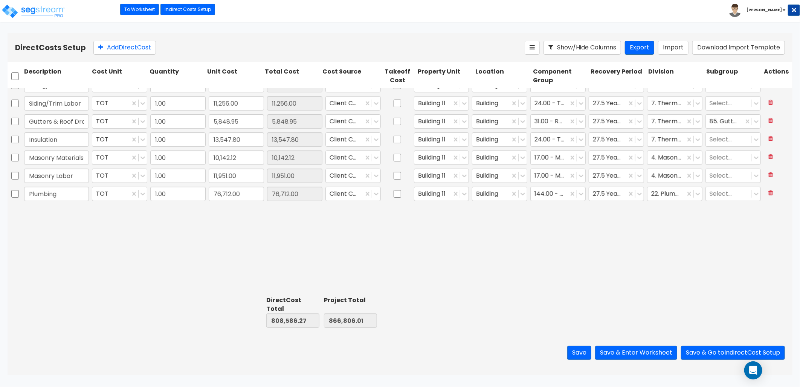
type input "1.00"
type input "2,400.00"
type input "1.00"
type input "13,184.99"
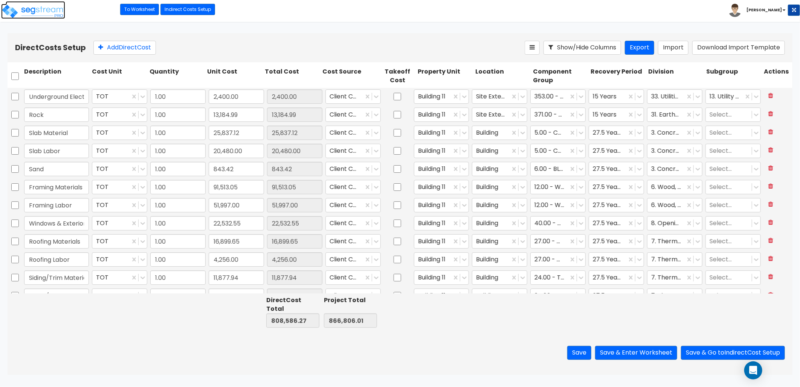
click at [58, 12] on img at bounding box center [33, 11] width 64 height 15
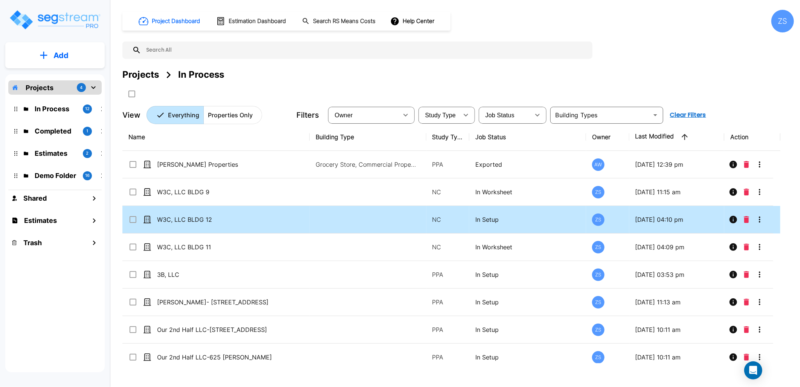
click at [244, 224] on td "W3C, LLC BLDG 12" at bounding box center [215, 220] width 187 height 28
checkbox input "true"
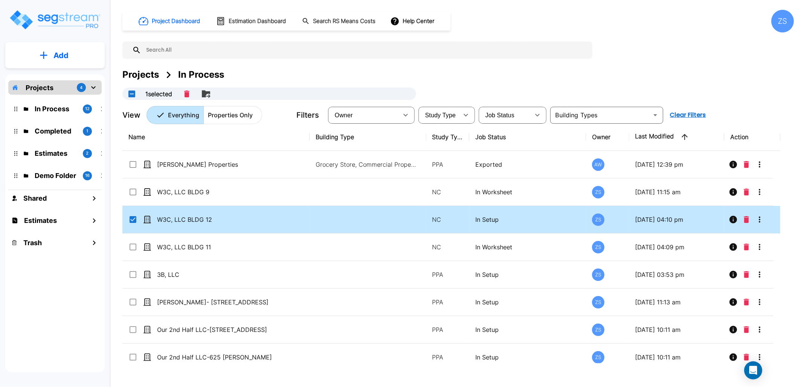
click at [244, 224] on td "W3C, LLC BLDG 12" at bounding box center [215, 220] width 187 height 28
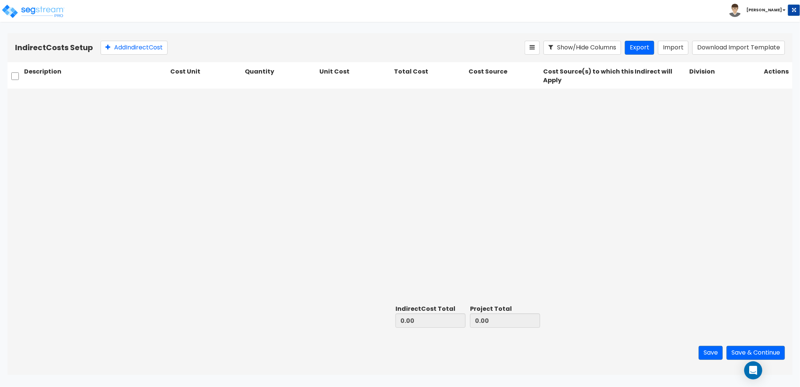
click at [151, 57] on div "Indirect Costs Setup Add Indirect Cost Show/Hide Columns Export Import Download…" at bounding box center [400, 47] width 785 height 29
click at [149, 50] on button "Add Indirect Cost" at bounding box center [134, 48] width 67 height 14
type input "Building Permits/Bonds"
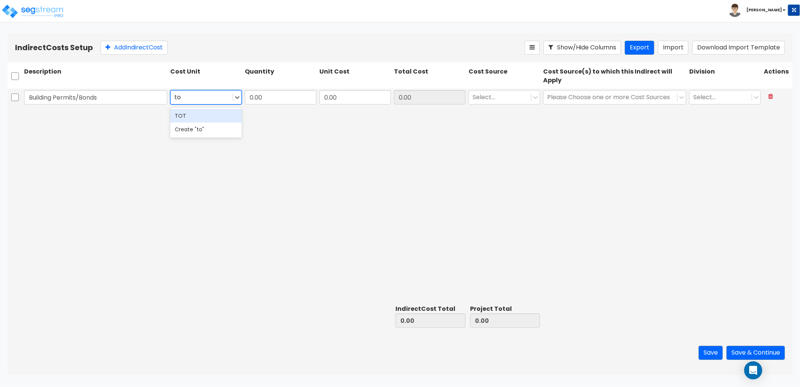
type input "tot"
type input "1"
type input "3,956.18"
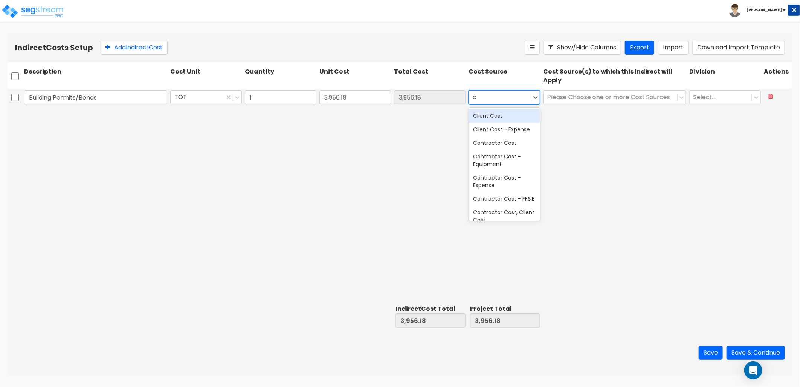
type input "cl"
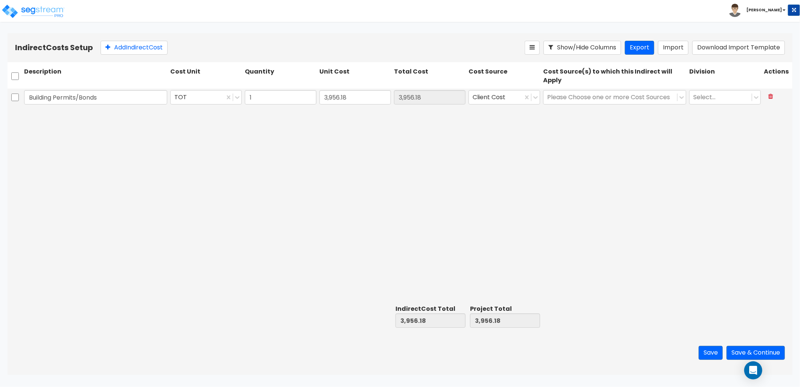
click at [577, 107] on div "Building Permits/Bonds TOT 1 3,956.18 3,956.18 Client Cost Please Choose one or…" at bounding box center [400, 98] width 785 height 18
click at [576, 100] on div at bounding box center [611, 97] width 126 height 10
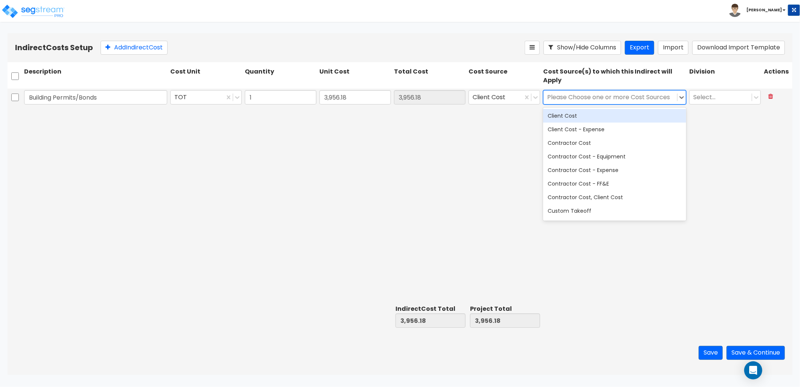
click at [579, 115] on div "Client Cost" at bounding box center [614, 116] width 143 height 14
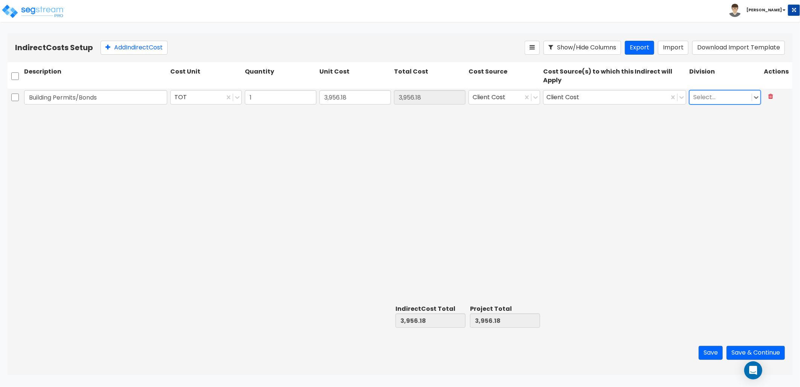
click at [726, 99] on div at bounding box center [721, 97] width 55 height 10
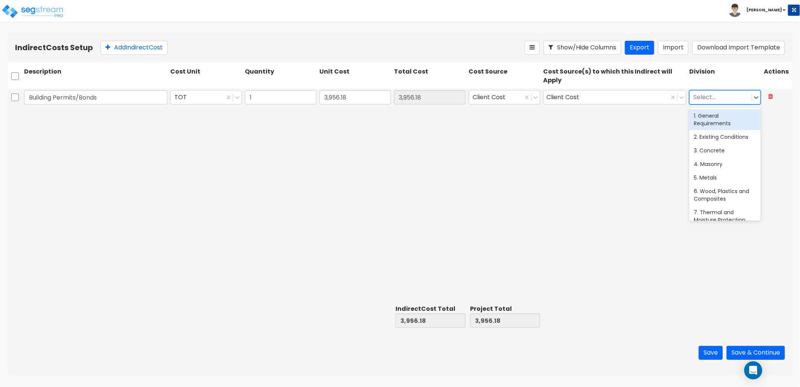
drag, startPoint x: 718, startPoint y: 116, endPoint x: 711, endPoint y: 117, distance: 6.9
click at [717, 117] on div "1. General Requirements" at bounding box center [726, 119] width 72 height 21
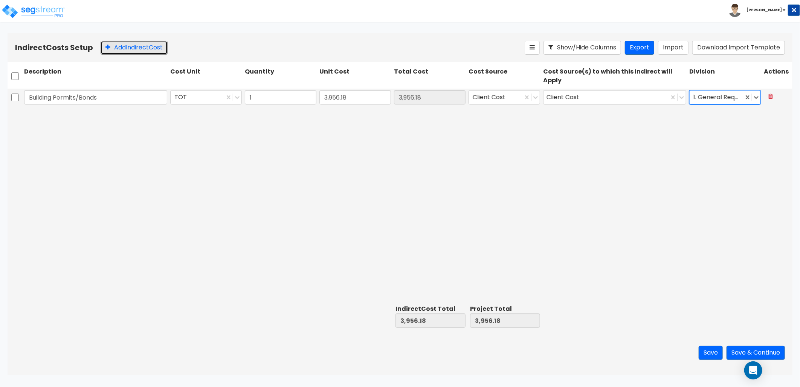
click at [145, 50] on button "Add Indirect Cost" at bounding box center [134, 48] width 67 height 14
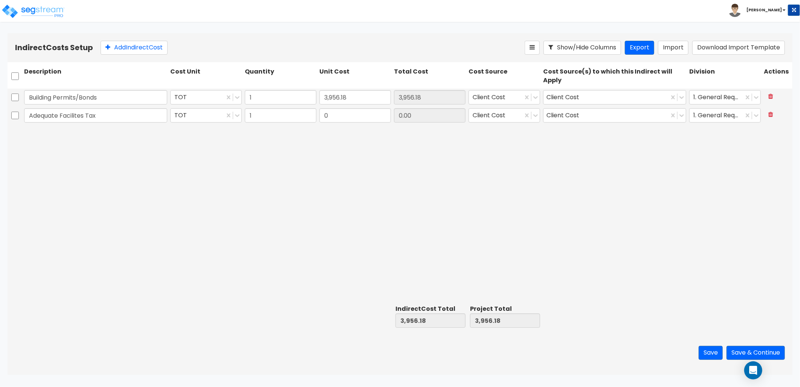
type input "Adequate Facilites Tax"
type input "3,005"
type input "3,005.00"
click at [124, 44] on button "Add Indirect Cost" at bounding box center [134, 48] width 67 height 14
type input "Gas/Water/Sewer Permit"
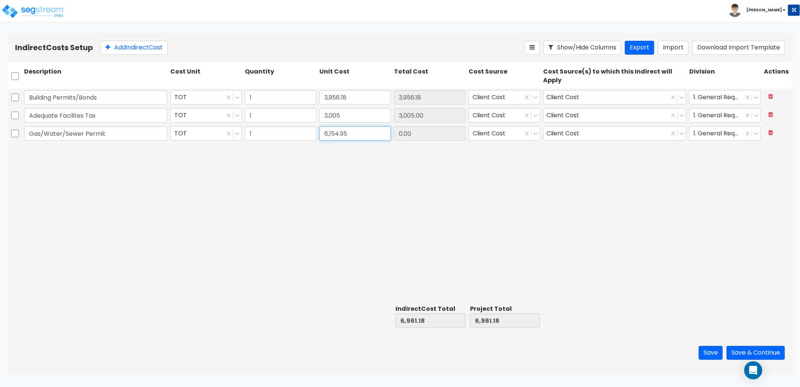
type input "6,154.95"
drag, startPoint x: 123, startPoint y: 51, endPoint x: 119, endPoint y: 95, distance: 44.2
click at [122, 53] on button "Add Indirect Cost" at bounding box center [134, 48] width 67 height 14
type input "Builder's Risk Insurance"
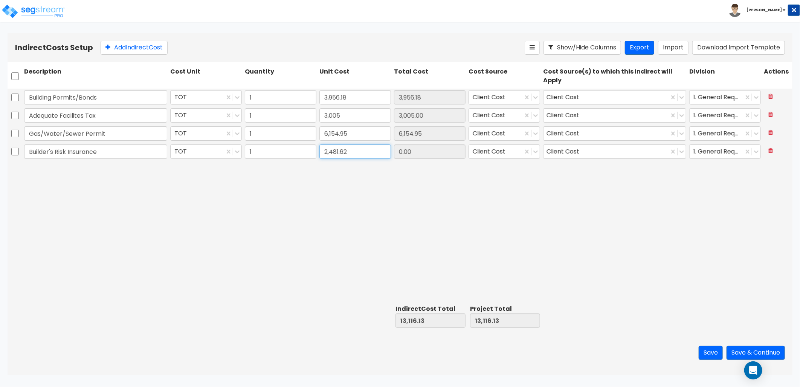
type input "2,481.62"
drag, startPoint x: 125, startPoint y: 48, endPoint x: 126, endPoint y: 58, distance: 9.9
click at [126, 58] on div "Indirect Costs Setup Add Indirect Cost Show/Hide Columns Export Import Download…" at bounding box center [400, 47] width 785 height 29
drag, startPoint x: 129, startPoint y: 43, endPoint x: 124, endPoint y: 49, distance: 8.5
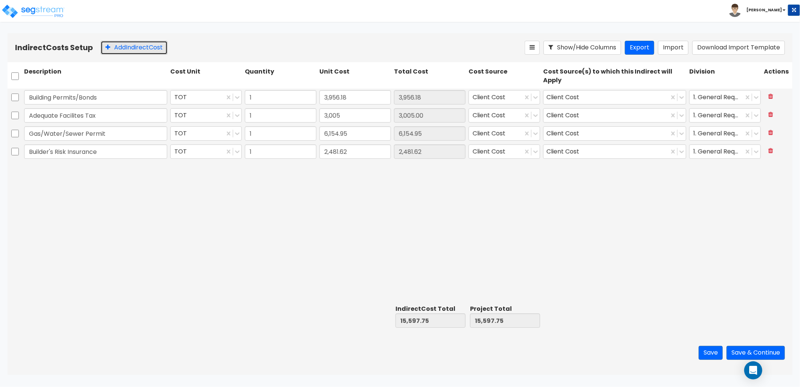
click at [129, 44] on button "Add Indirect Cost" at bounding box center [134, 48] width 67 height 14
type input "Superintendent Misc-"
